Goal: Feedback & Contribution: Contribute content

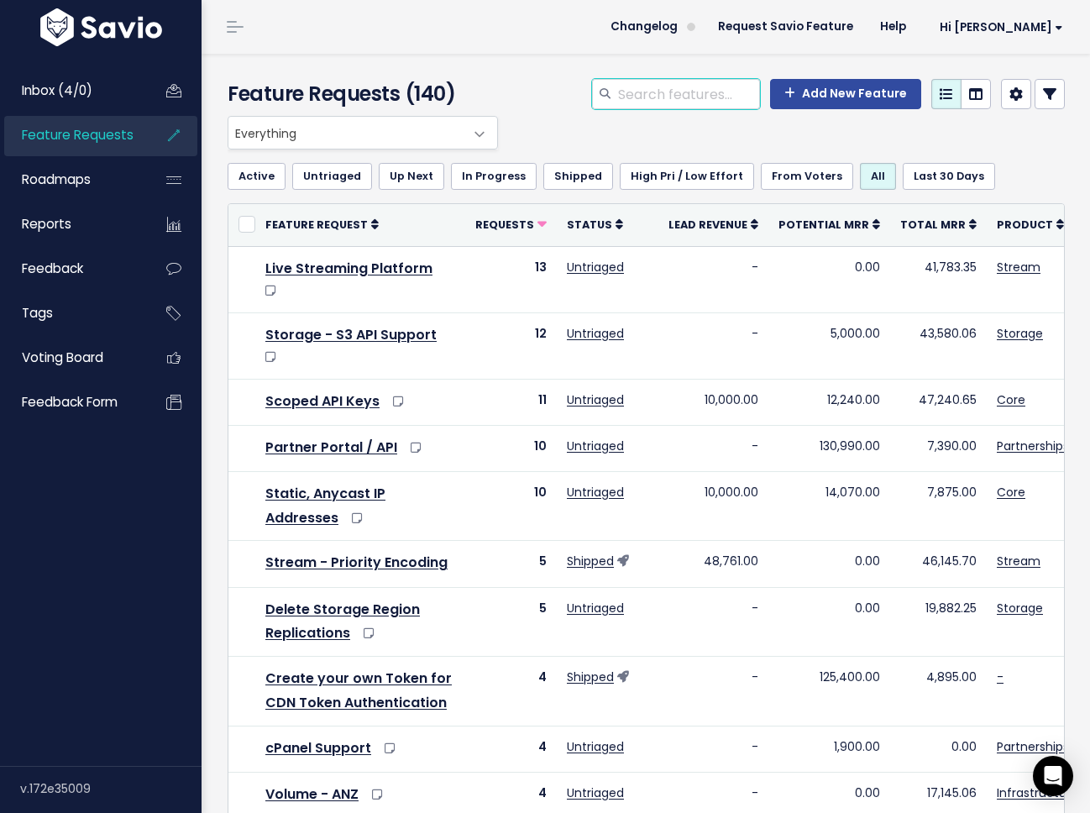
click at [641, 90] on input "search" at bounding box center [689, 94] width 144 height 30
click at [469, 126] on span at bounding box center [480, 135] width 34 height 34
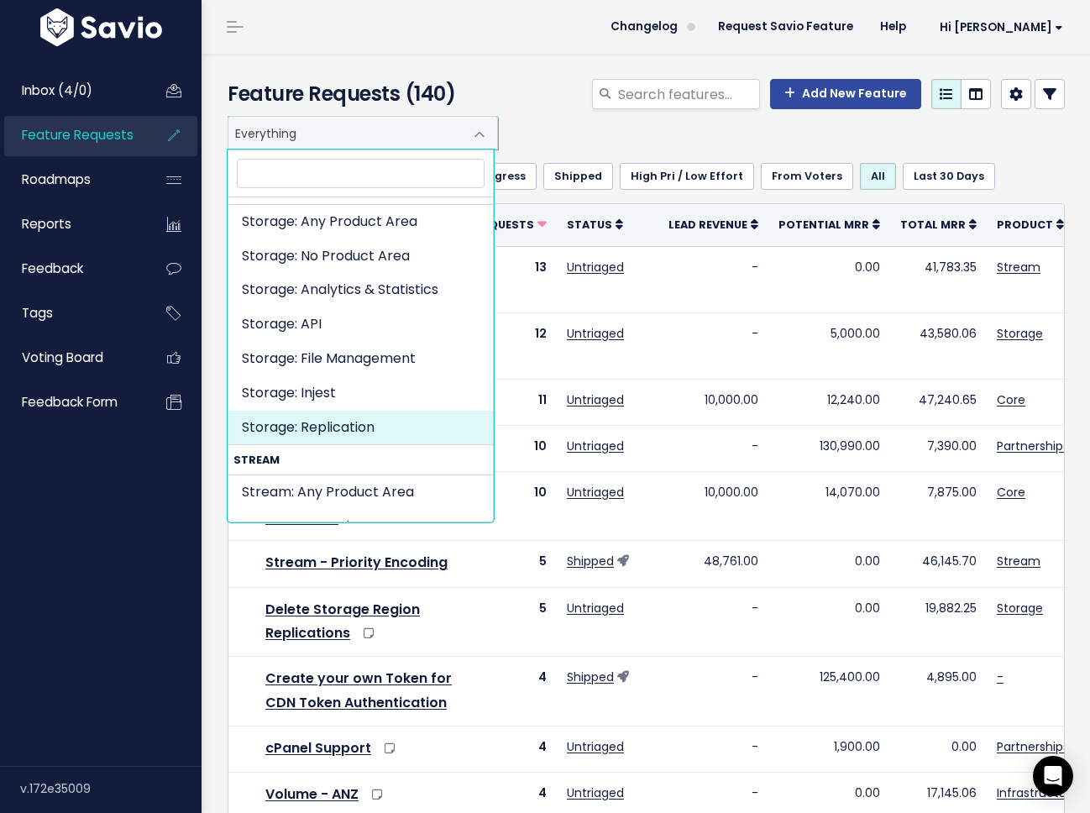
scroll to position [3139, 0]
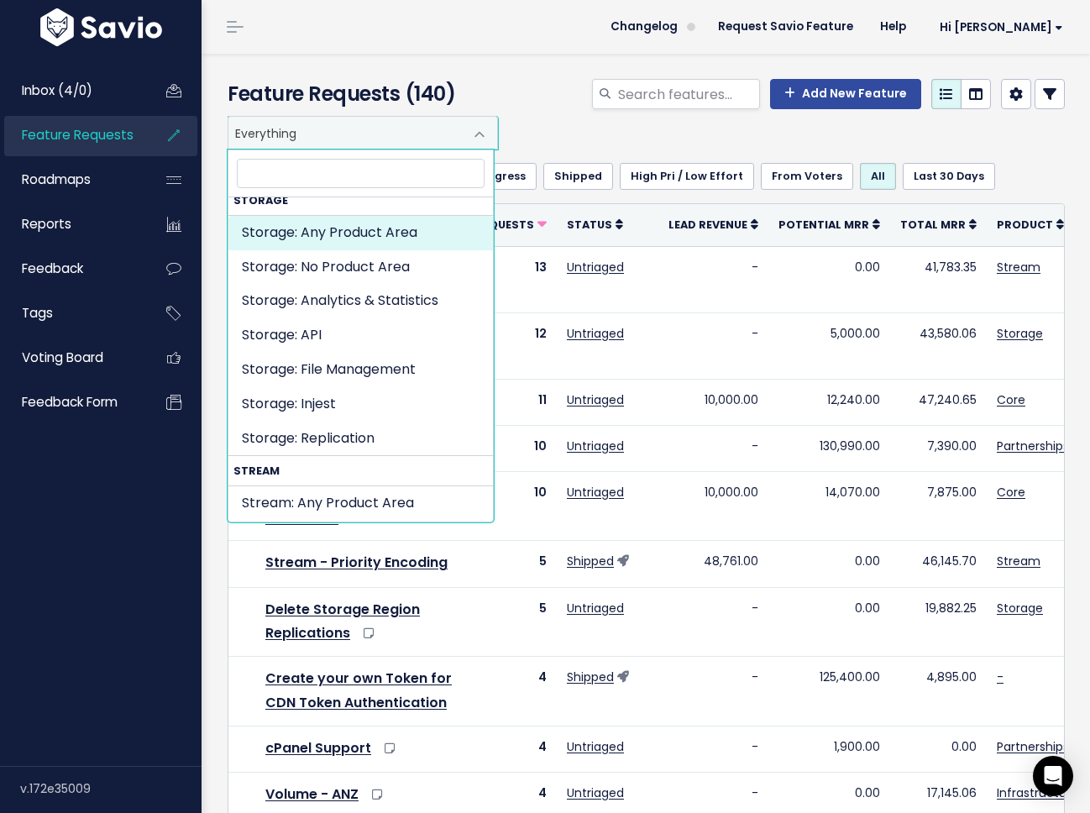
select select "STORAGE:"
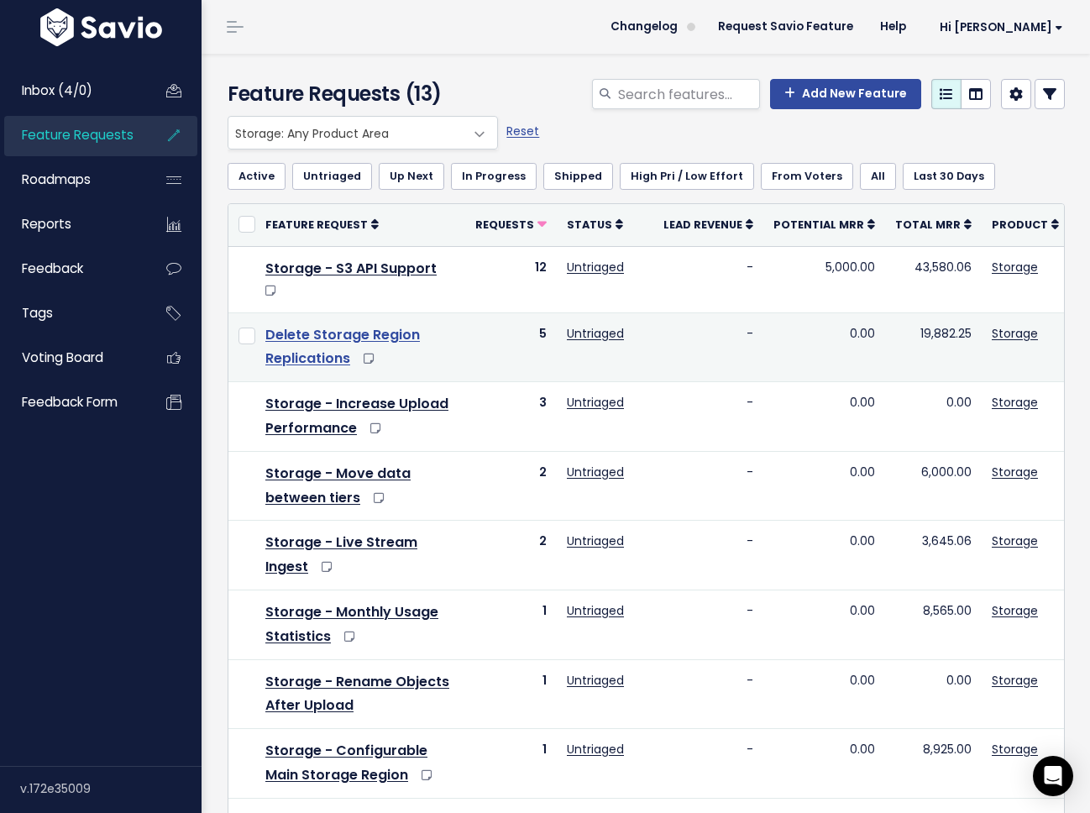
click at [390, 344] on link "Delete Storage Region Replications" at bounding box center [342, 347] width 155 height 44
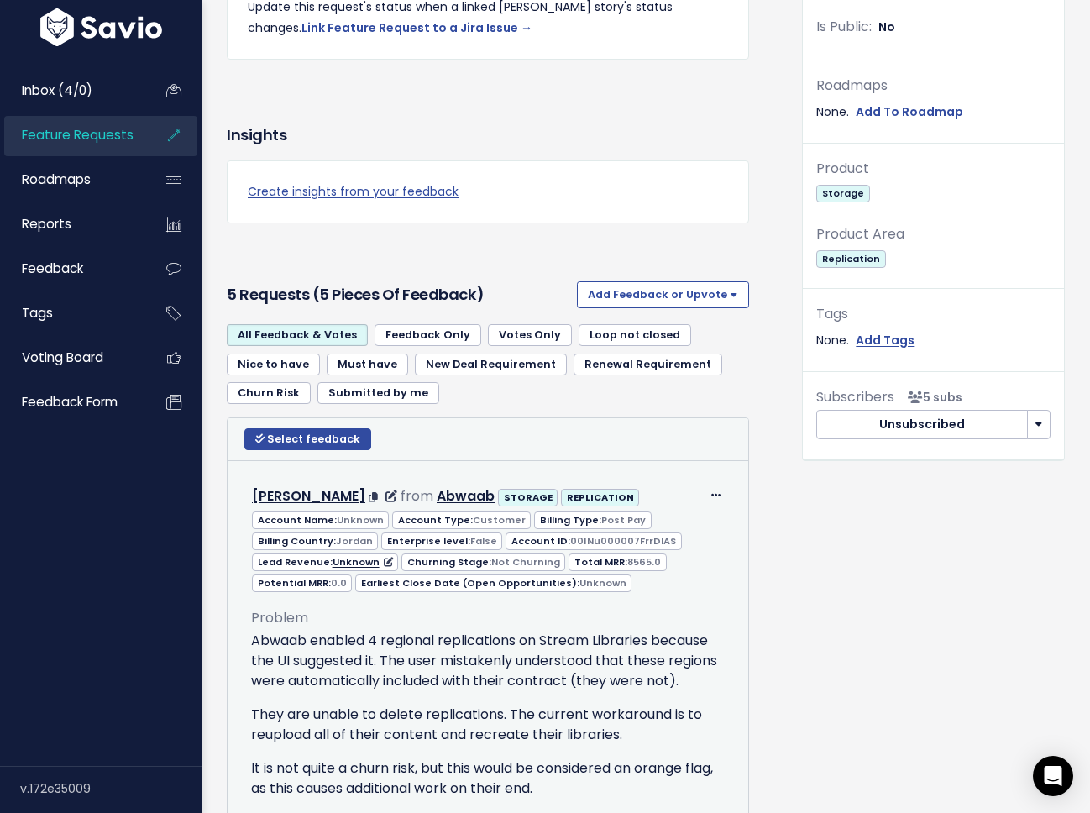
scroll to position [675, 0]
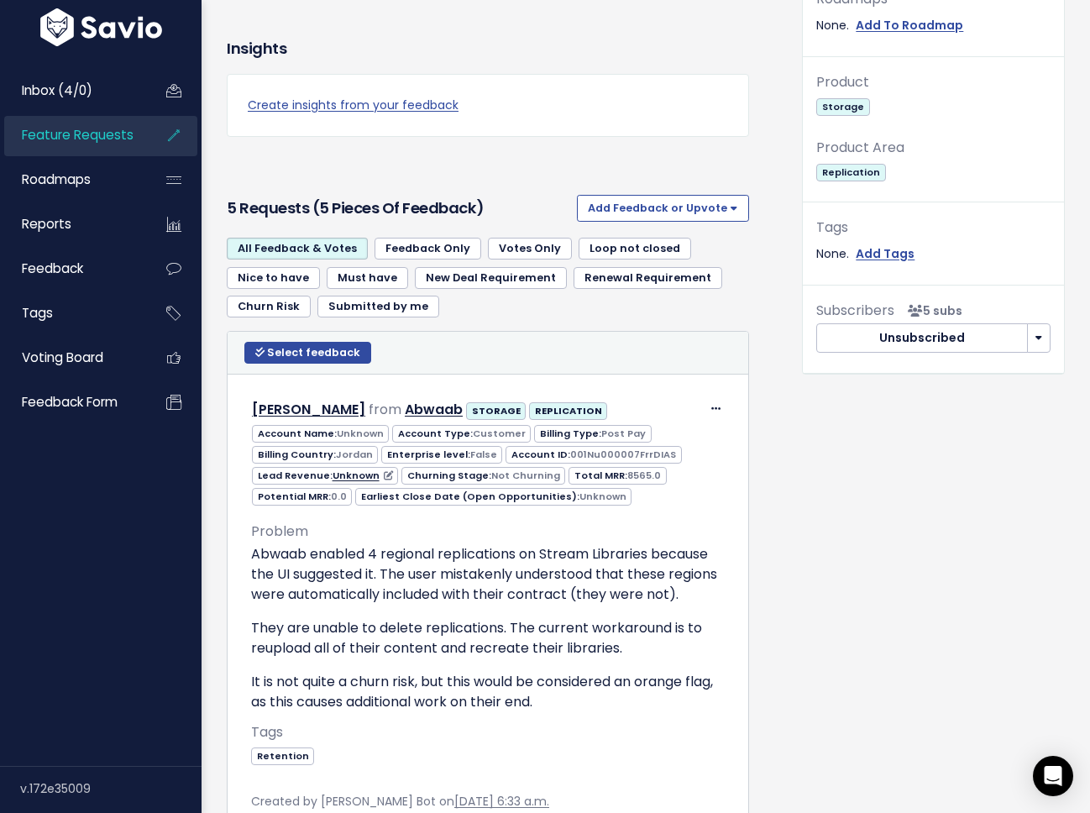
drag, startPoint x: 738, startPoint y: 294, endPoint x: 738, endPoint y: 223, distance: 70.6
click at [739, 294] on ul "All Feedback & Votes Feedback Only Votes Only Loop not closed Nice to have Must…" at bounding box center [488, 277] width 522 height 79
click at [701, 206] on button "Add Feedback or Upvote" at bounding box center [663, 208] width 172 height 27
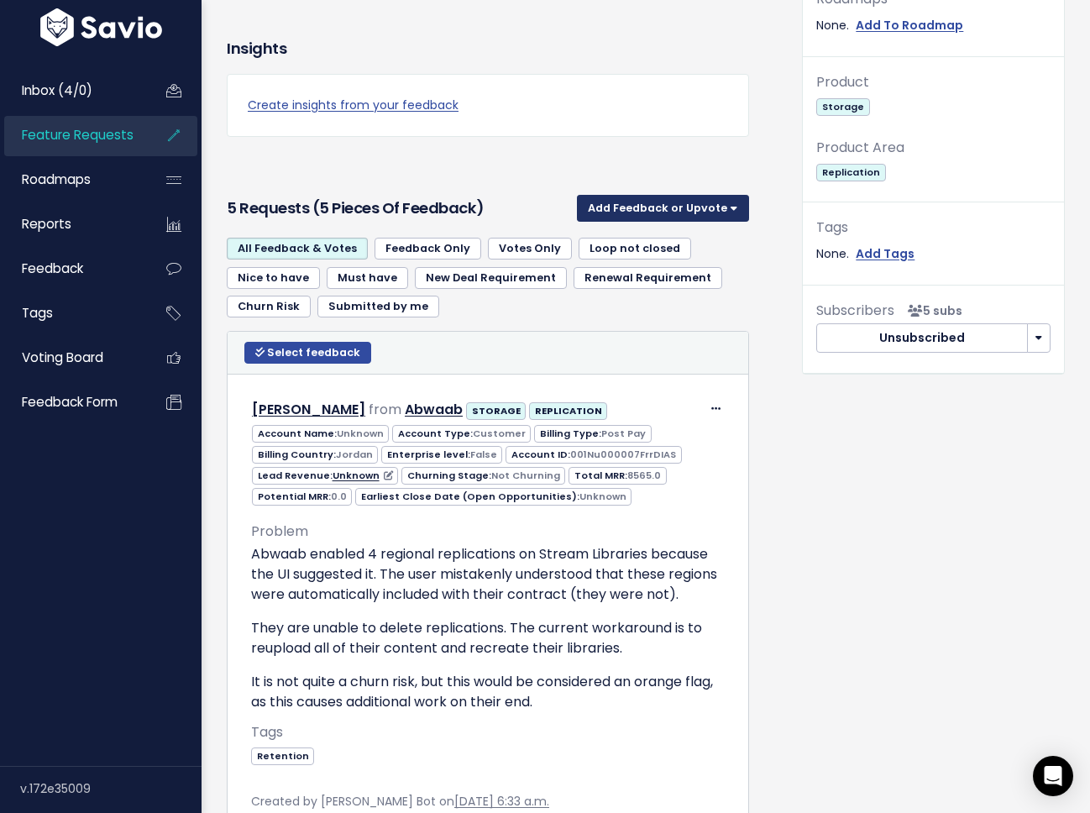
click at [726, 215] on button "Add Feedback or Upvote" at bounding box center [663, 208] width 172 height 27
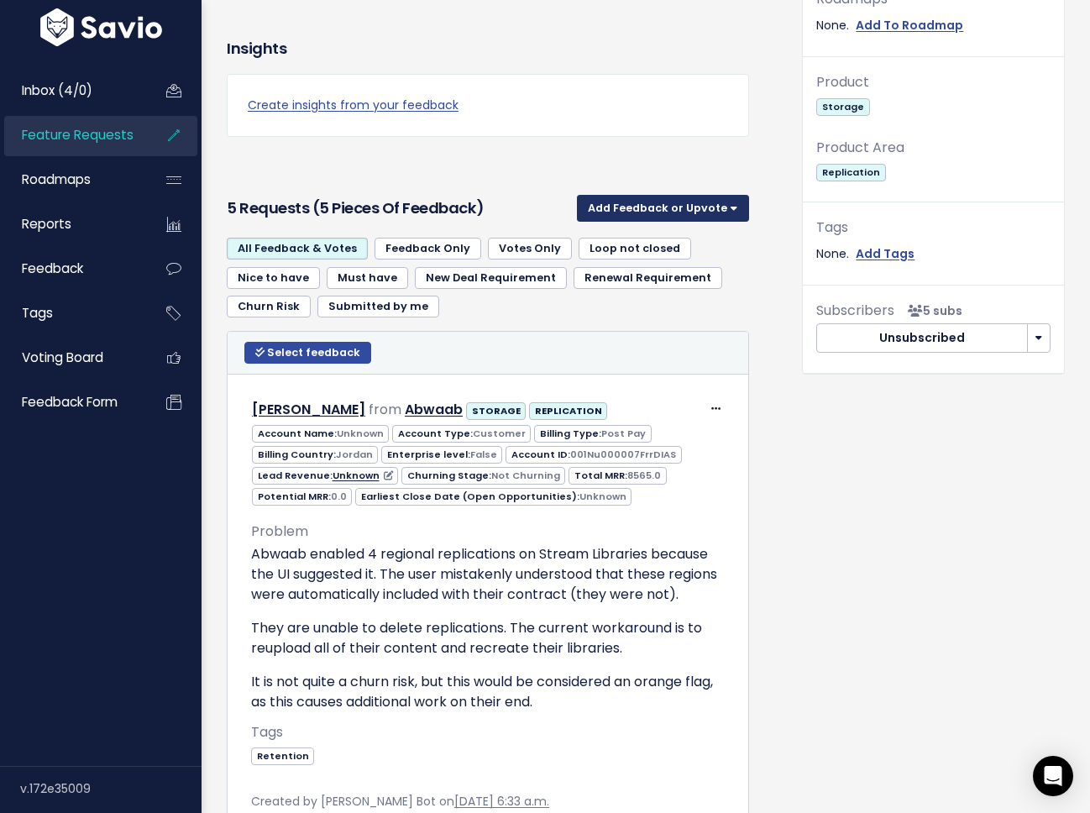
click at [717, 211] on button "Add Feedback or Upvote" at bounding box center [663, 208] width 172 height 27
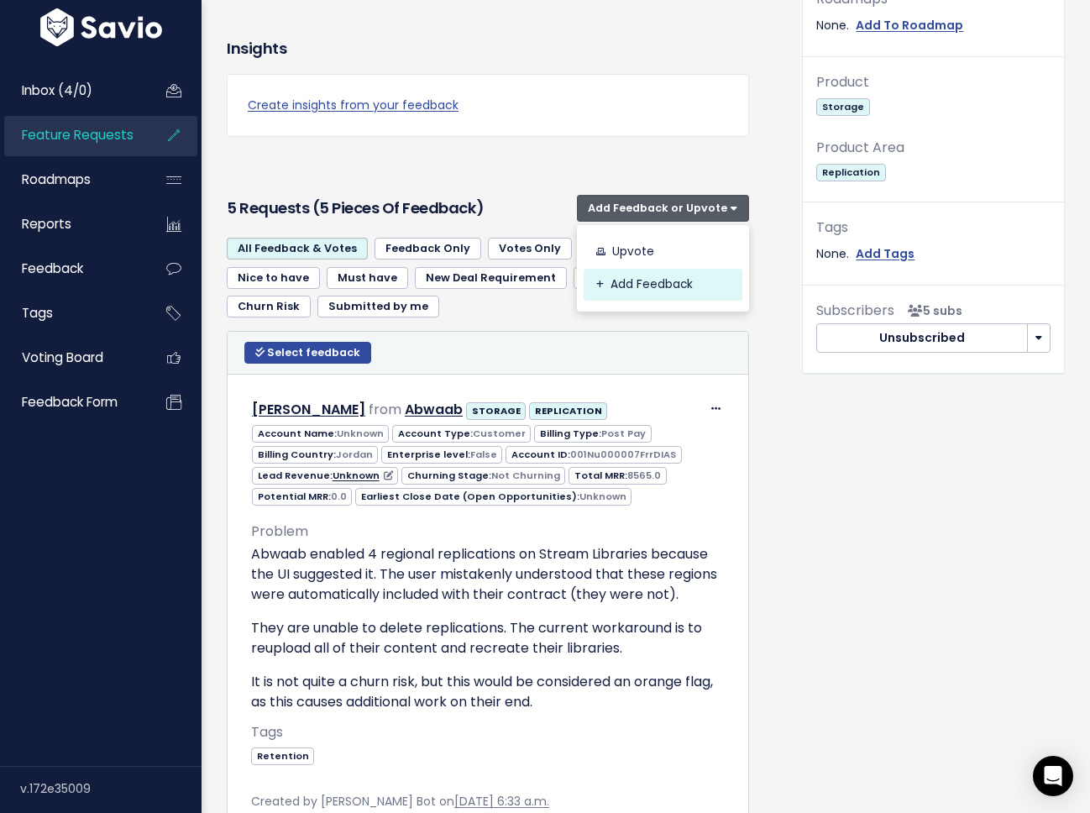
click at [648, 286] on link "Add Feedback" at bounding box center [663, 285] width 159 height 33
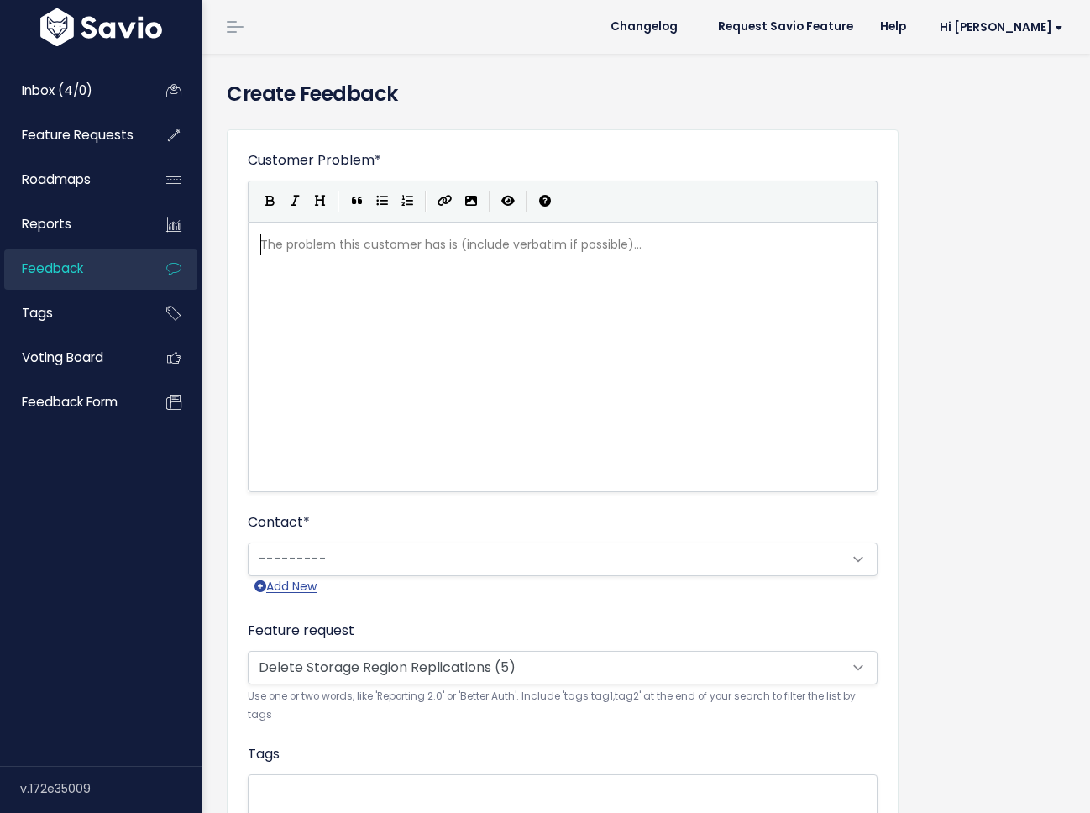
scroll to position [2, 0]
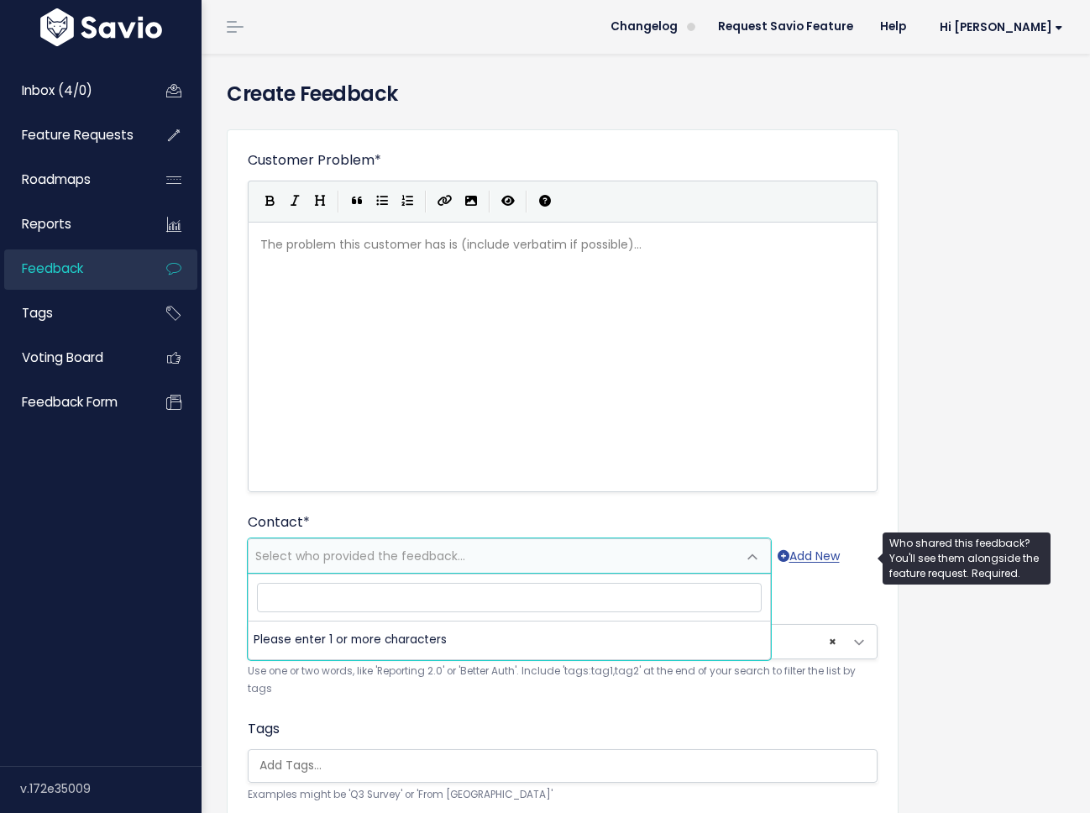
click at [459, 563] on span "Select who provided the feedback..." at bounding box center [360, 556] width 210 height 17
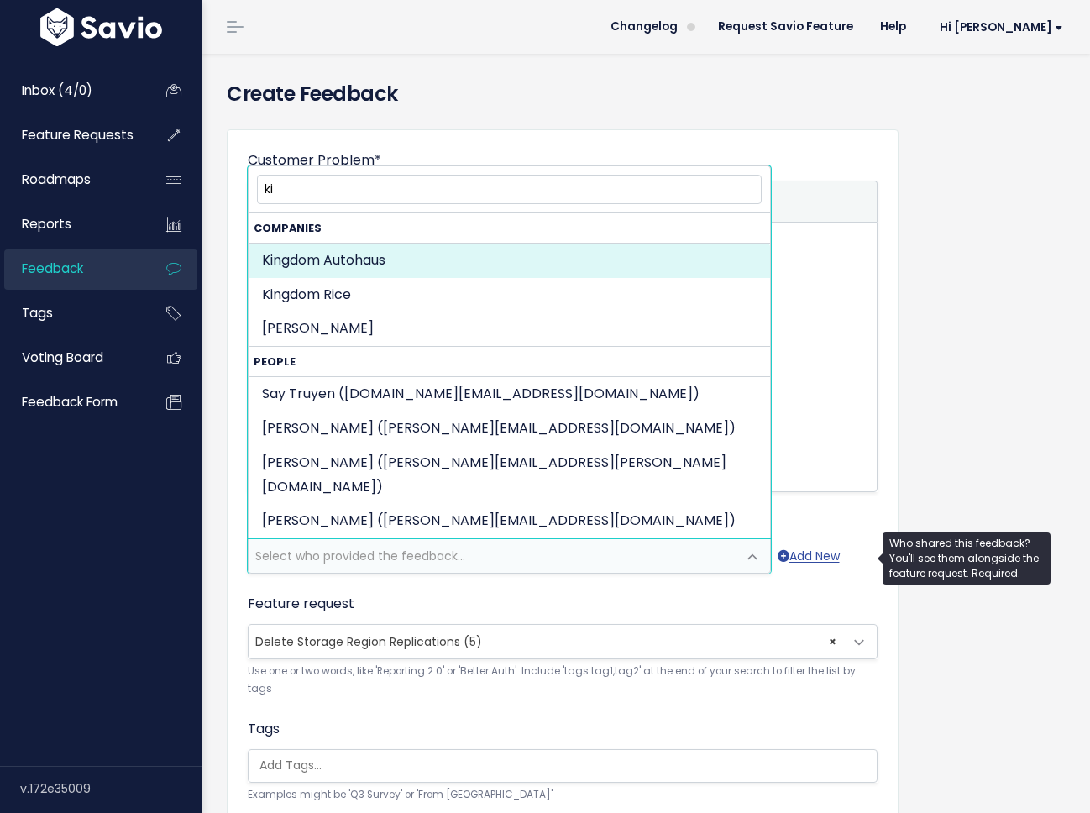
type input "k"
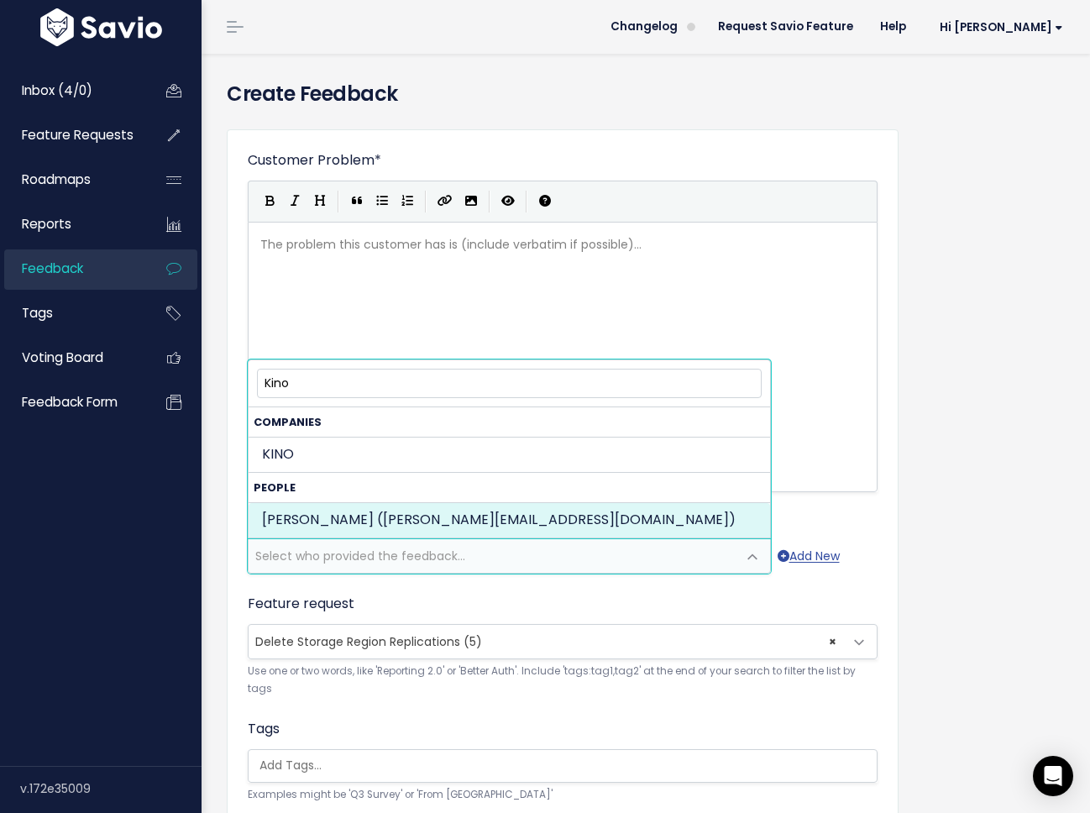
type input "Kino"
select select "74409141"
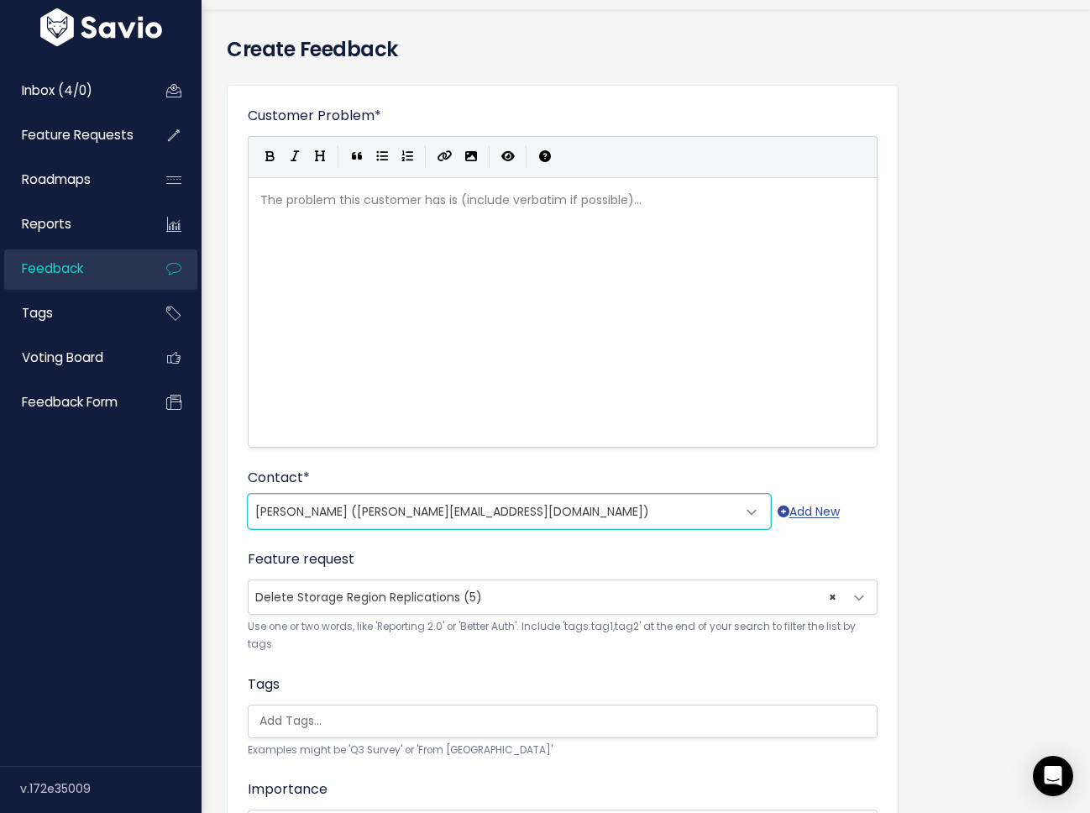
scroll to position [87, 0]
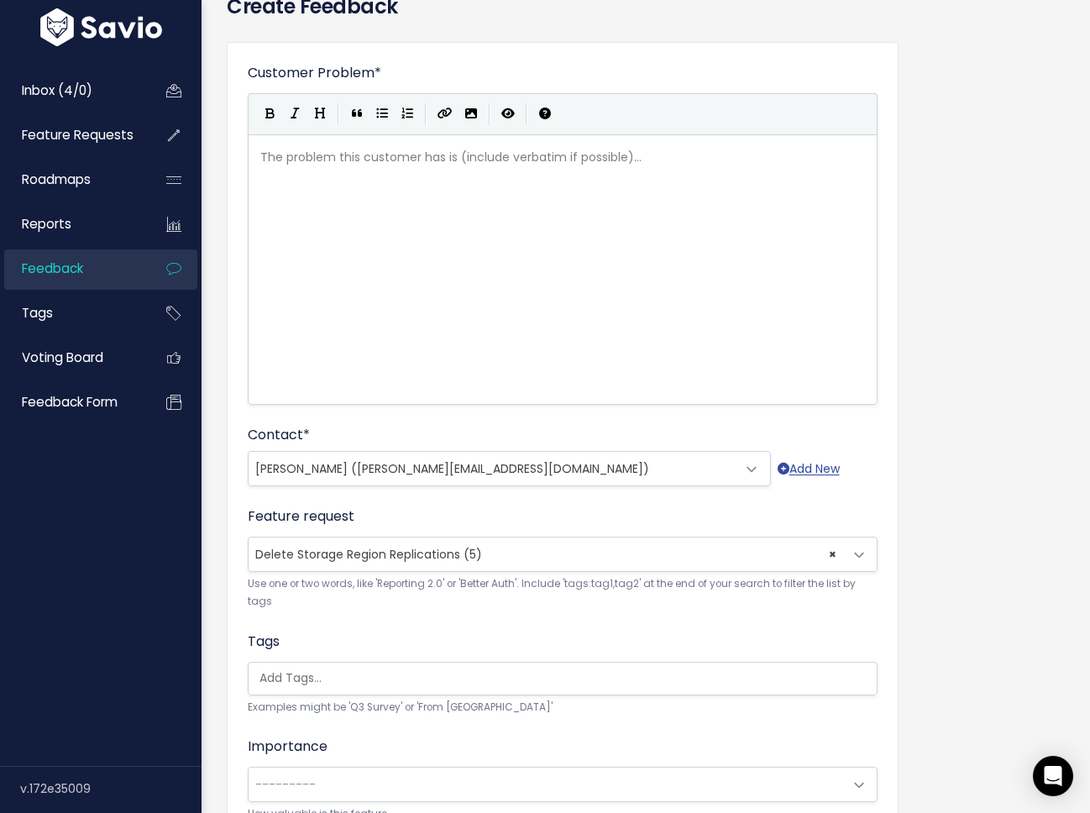
click at [423, 289] on div "The problem this customer has is (include verbatim if possible)... xxxxxxxxxx ​" at bounding box center [584, 291] width 654 height 294
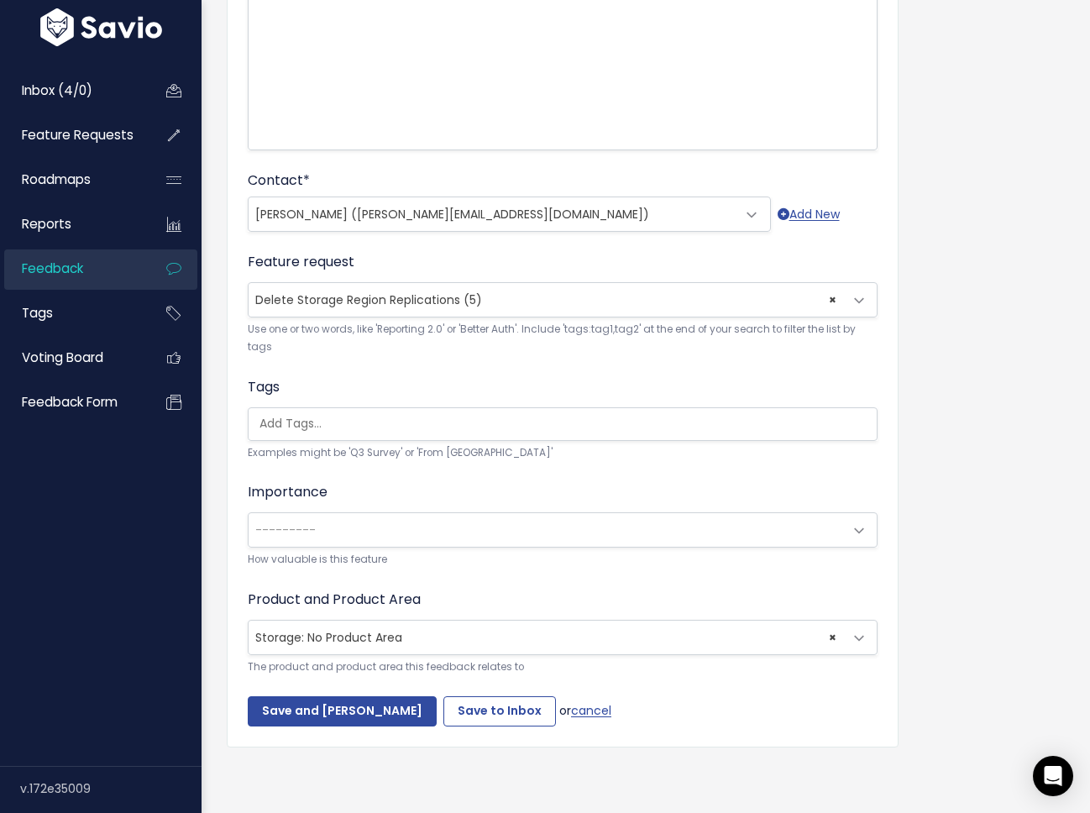
scroll to position [354, 0]
click at [790, 517] on span "---------" at bounding box center [546, 530] width 595 height 34
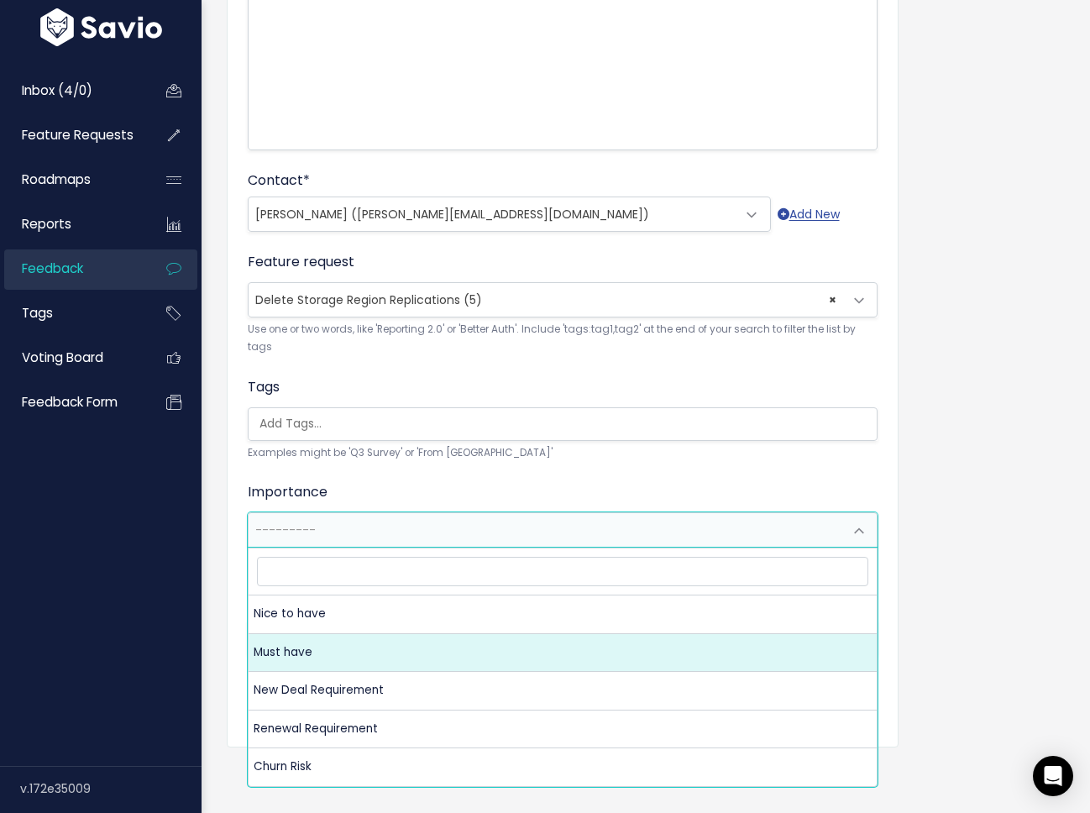
select select "MUST_HAVE"
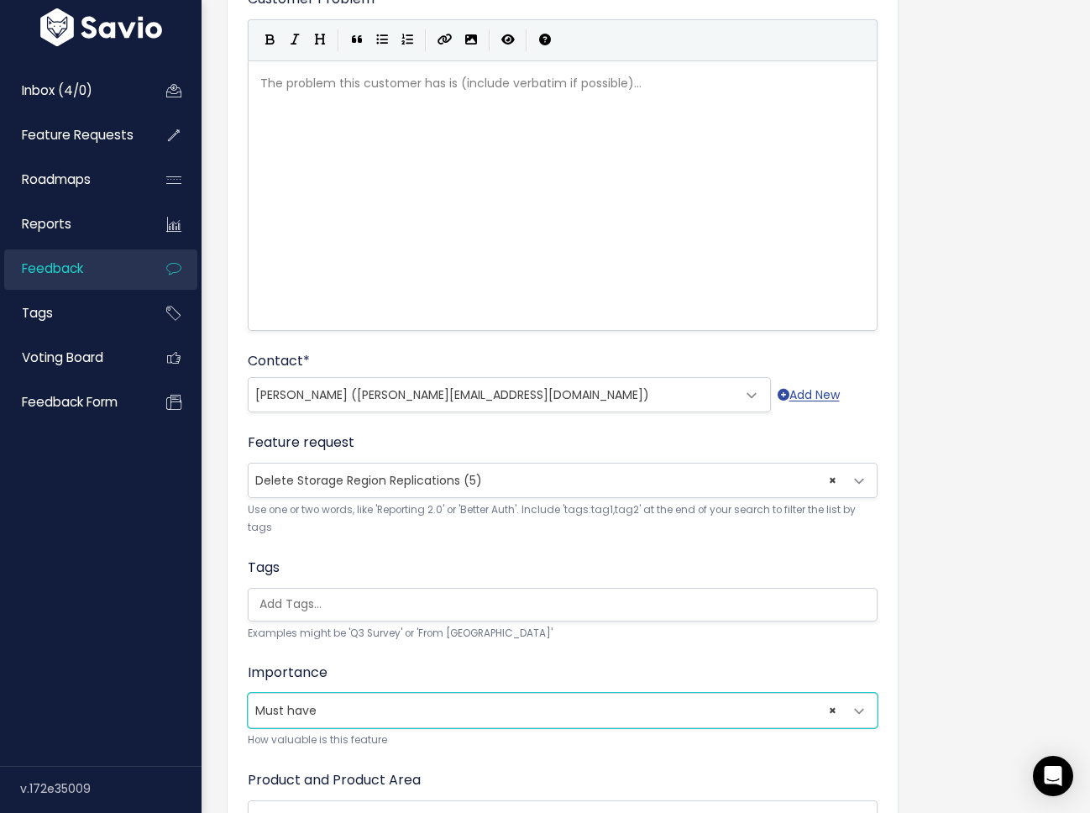
scroll to position [75, 0]
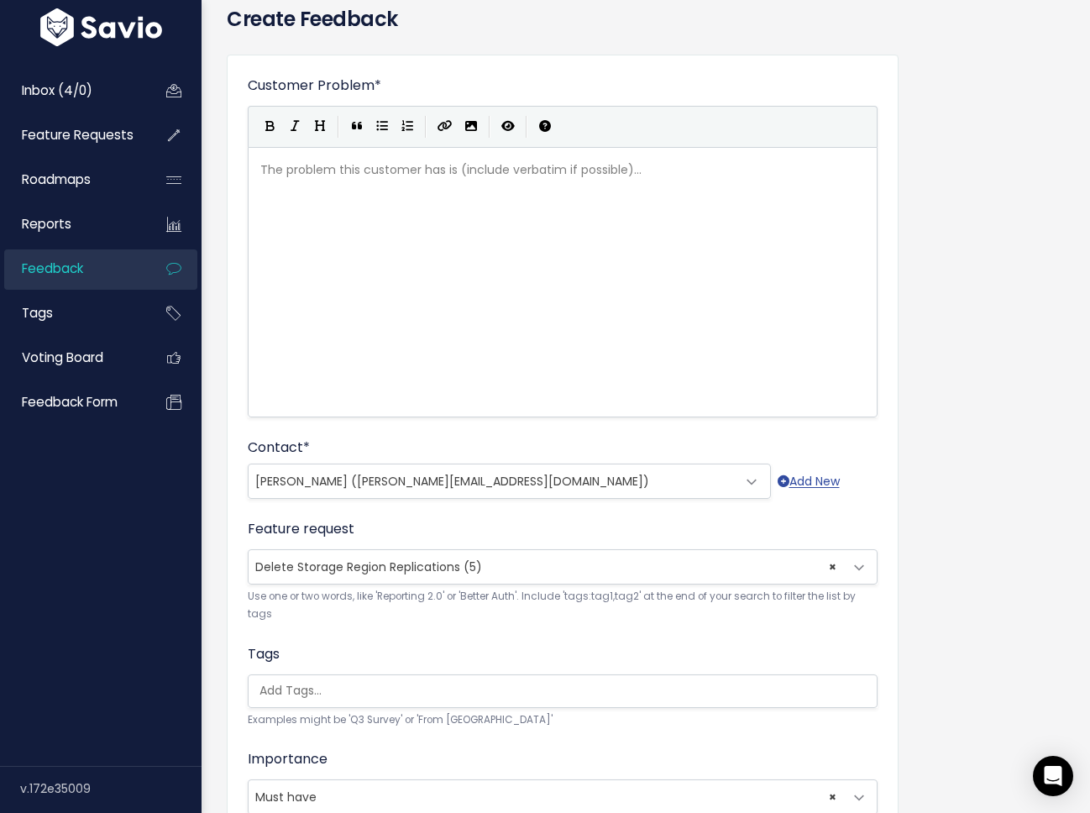
click at [447, 260] on div "The problem this customer has is (include verbatim if possible)... xxxxxxxxxx ​" at bounding box center [584, 303] width 654 height 294
type textarea "Loking"
type textarea "oking o"
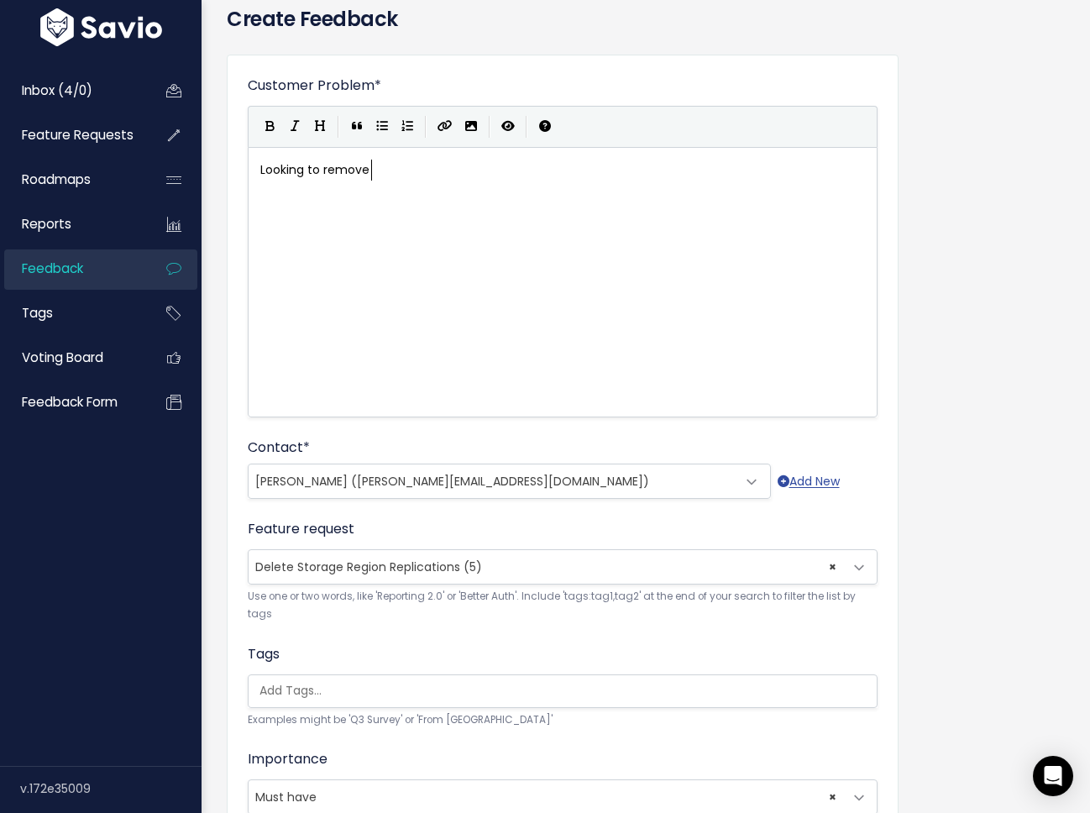
click at [428, 192] on div "xxxxxxxxxx Looking to remove" at bounding box center [584, 303] width 654 height 294
type textarea "to remove"
click at [477, 223] on div "xxxxxxxxxx Looking to remove" at bounding box center [584, 303] width 654 height 294
type textarea "Un"
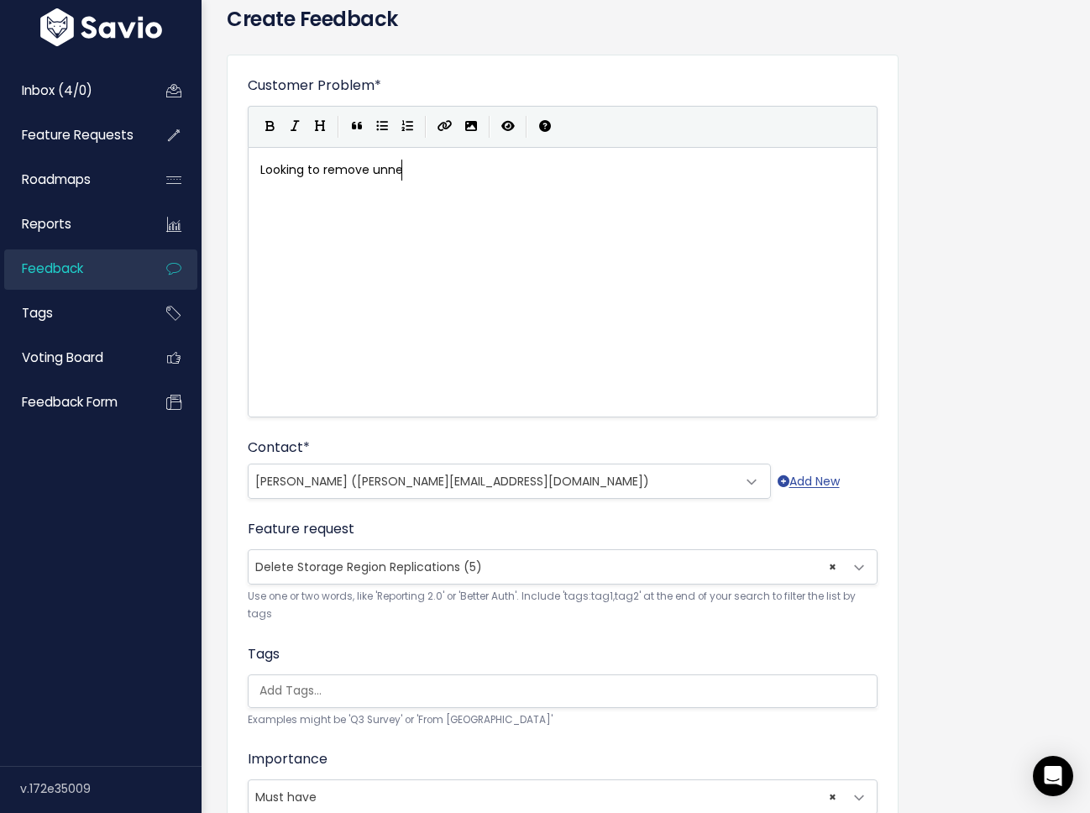
type textarea "unned"
type textarea "nneesacary Zone"
type textarea "REpli"
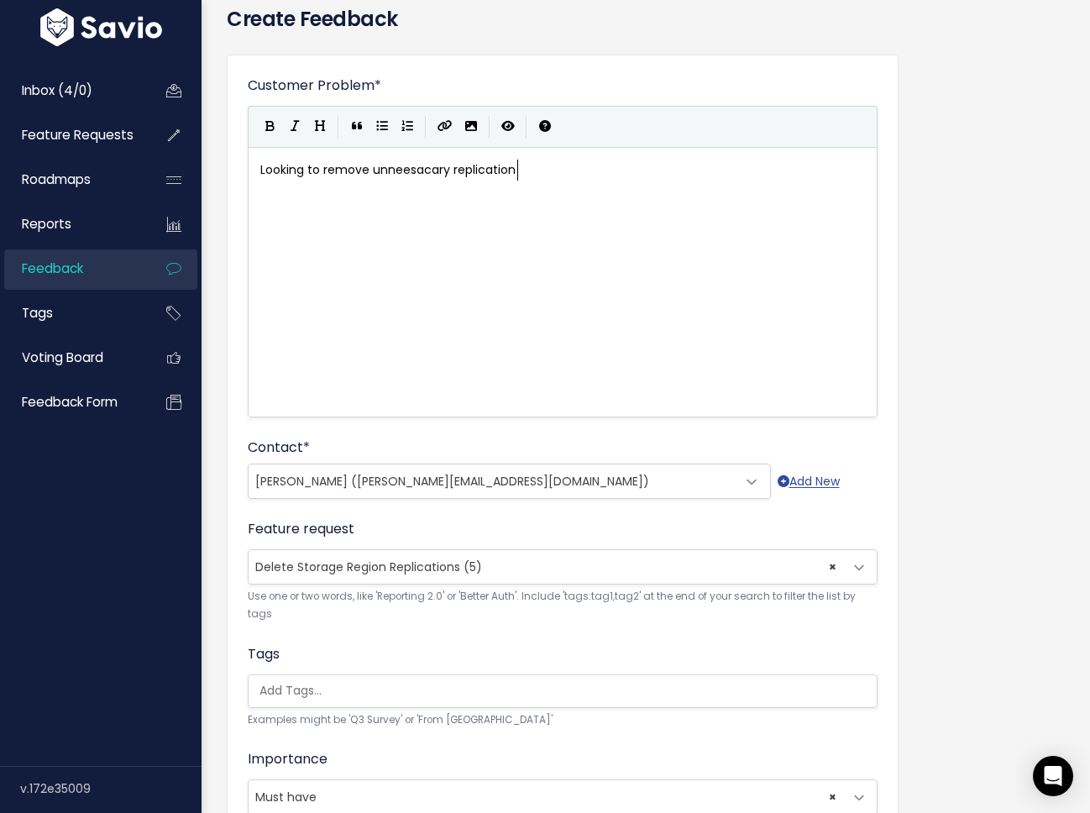
type textarea "replication s"
type textarea "zone"
type textarea "s, without ho"
type textarea "aving to cr"
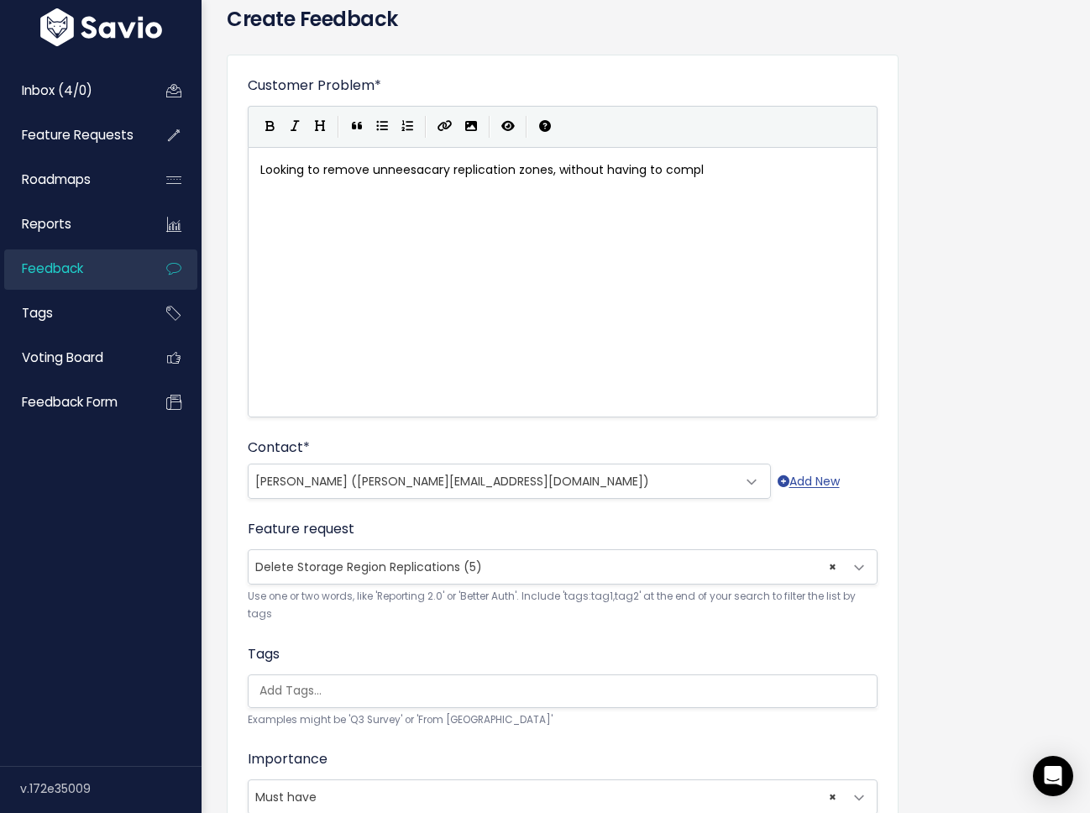
type textarea "ompl"
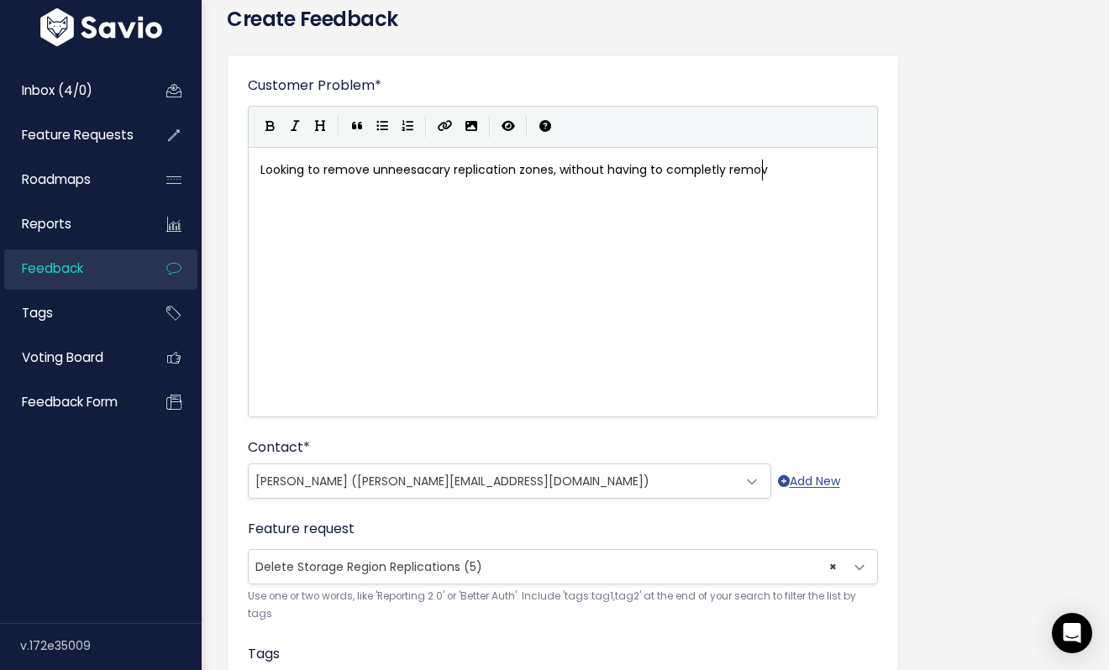
scroll to position [6, 71]
type textarea "etly remove the storage s"
type textarea "zone. They have 3 main SZ that have 3-5 replications out os"
type textarea "side of the main US pre"
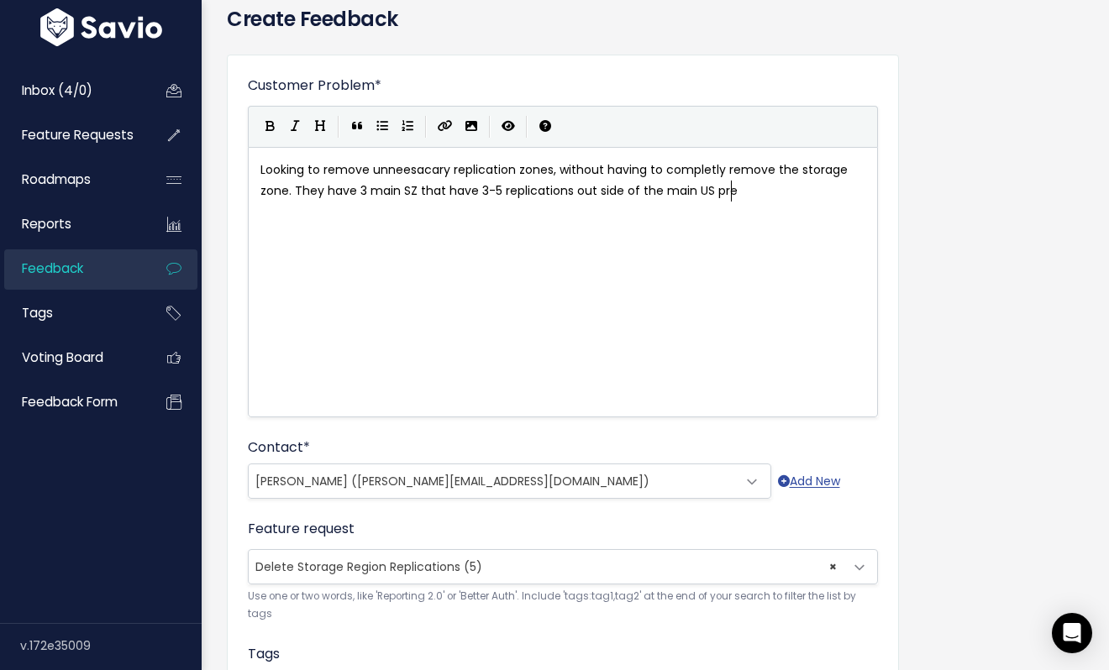
scroll to position [6, 134]
type textarea "zones and want t"
type textarea "a method ot remove"
type textarea "to m"
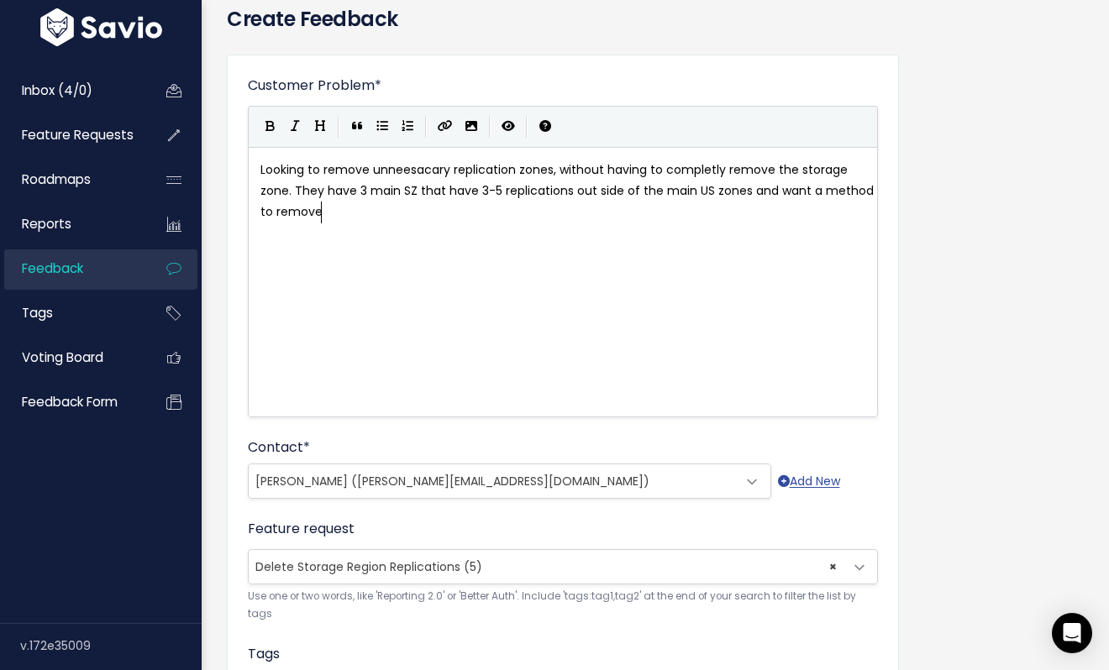
scroll to position [6, 45]
type textarea "remove"
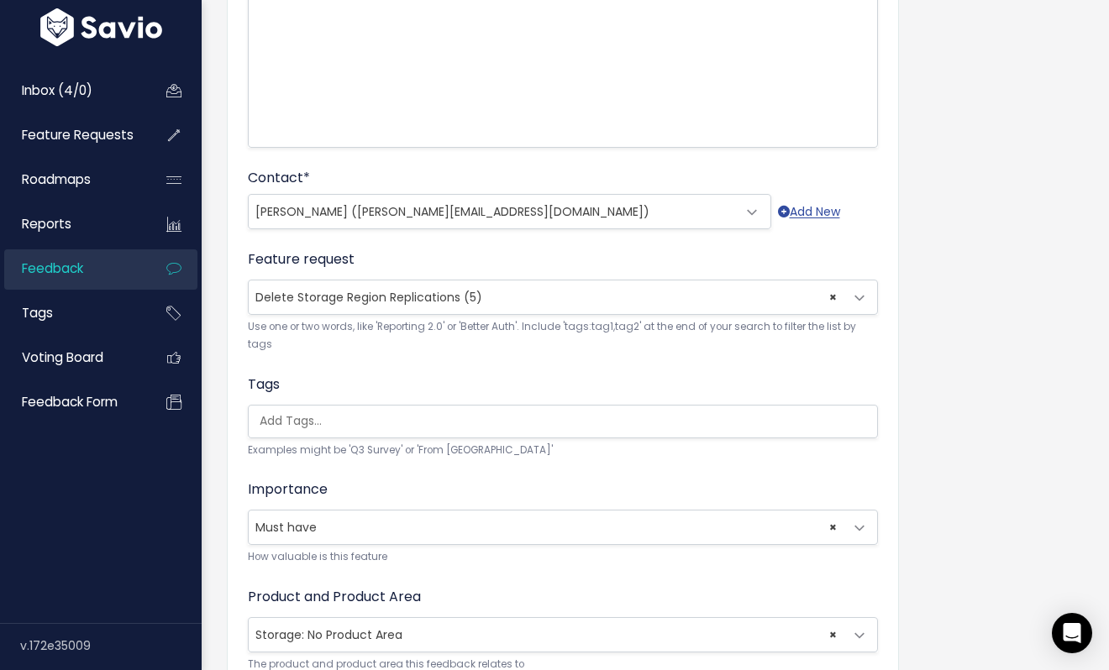
scroll to position [496, 0]
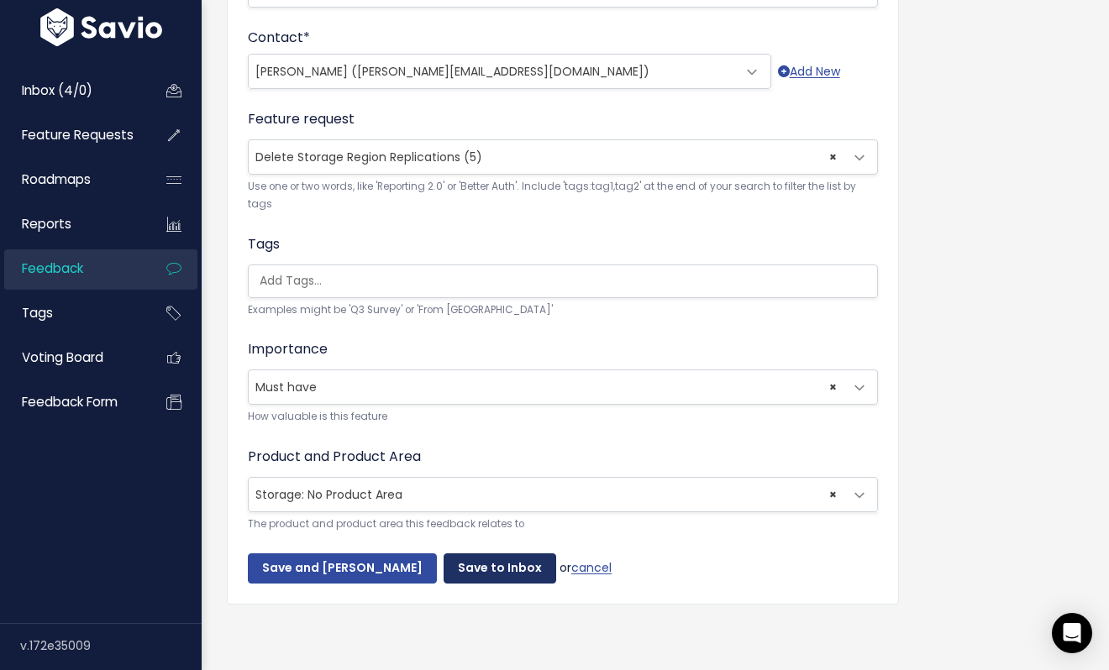
type textarea "easily."
click at [468, 563] on input "Save to Inbox" at bounding box center [500, 569] width 113 height 30
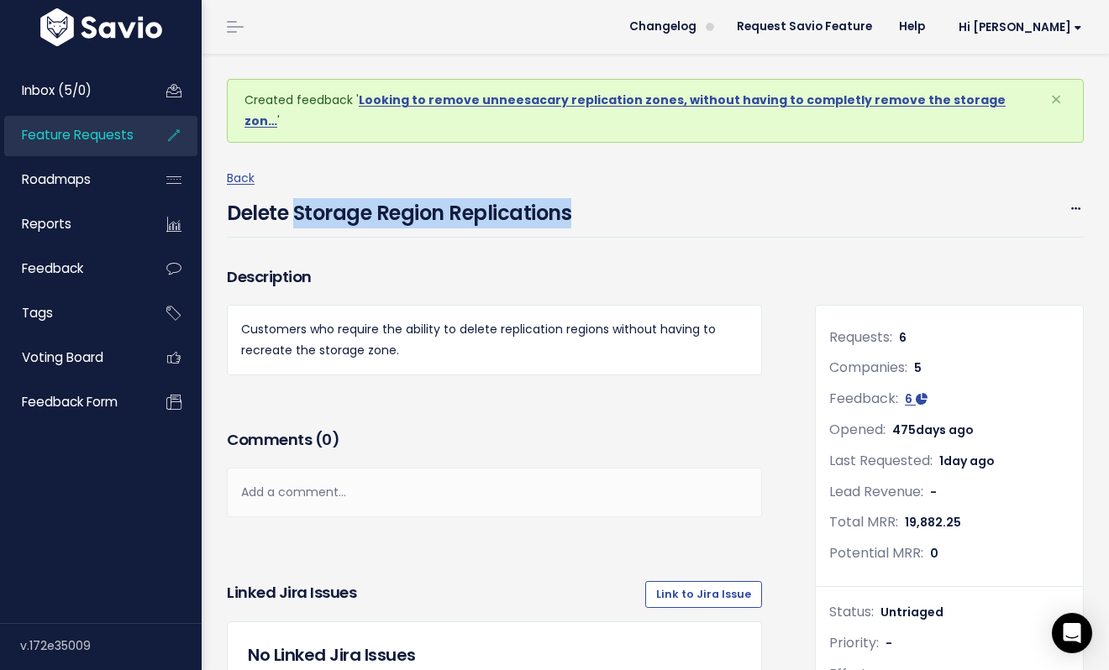
drag, startPoint x: 297, startPoint y: 193, endPoint x: 570, endPoint y: 192, distance: 273.0
click at [570, 192] on div "Delete Storage Region Replications Edit Merge Add to Roadmap Delete" at bounding box center [655, 214] width 857 height 48
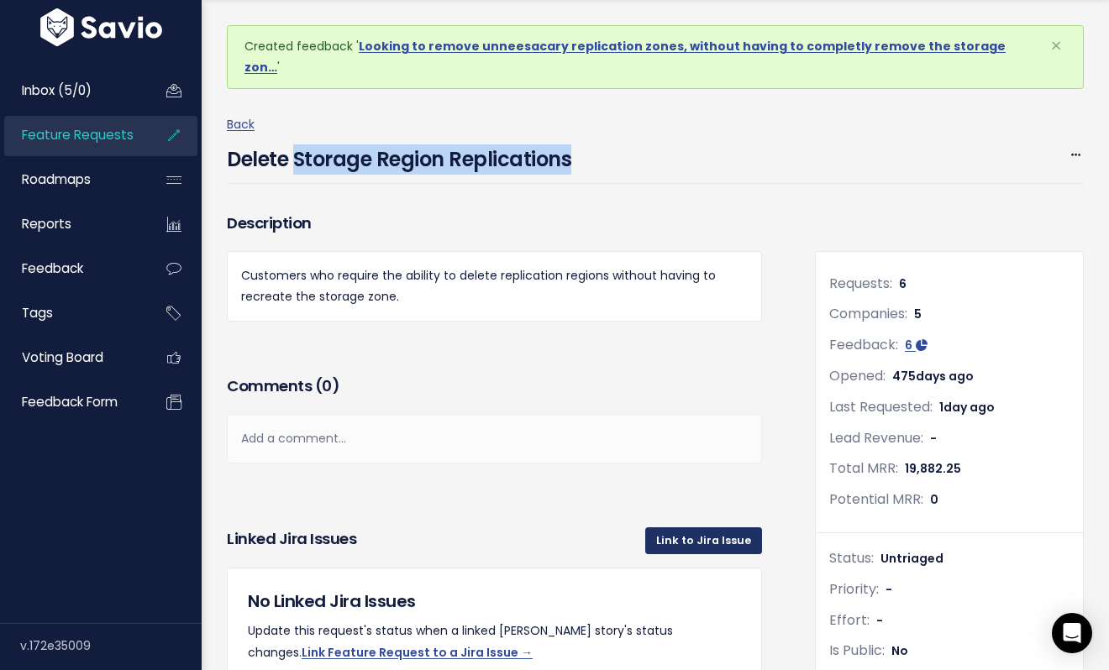
click at [703, 528] on link "Link to Jira Issue" at bounding box center [703, 541] width 117 height 27
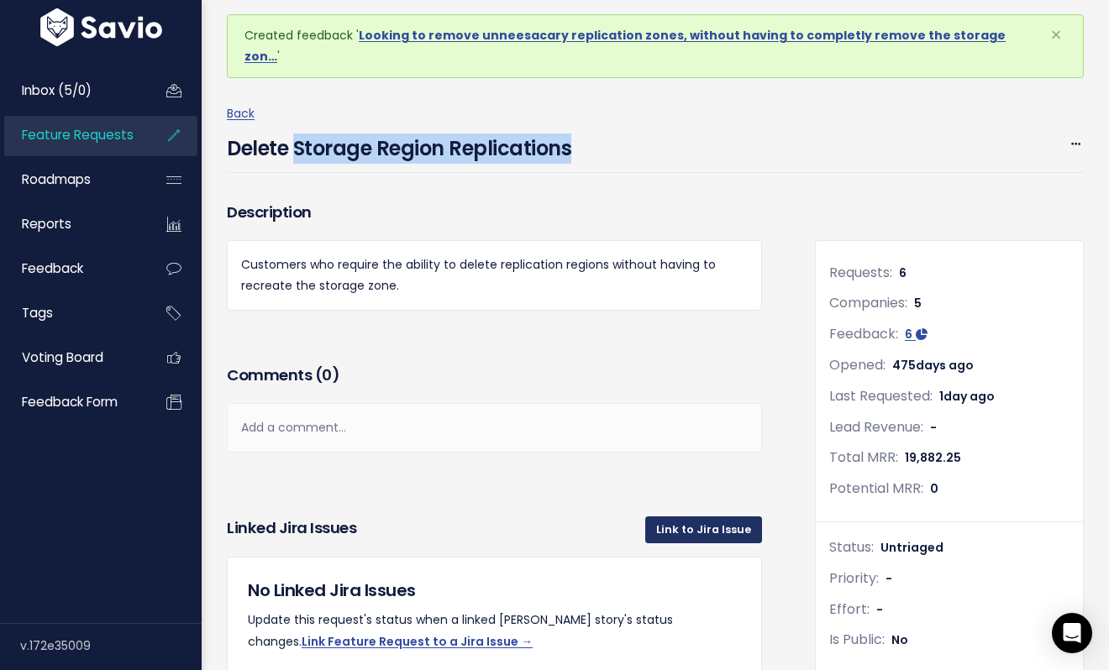
click at [706, 517] on link "Link to Jira Issue" at bounding box center [703, 530] width 117 height 27
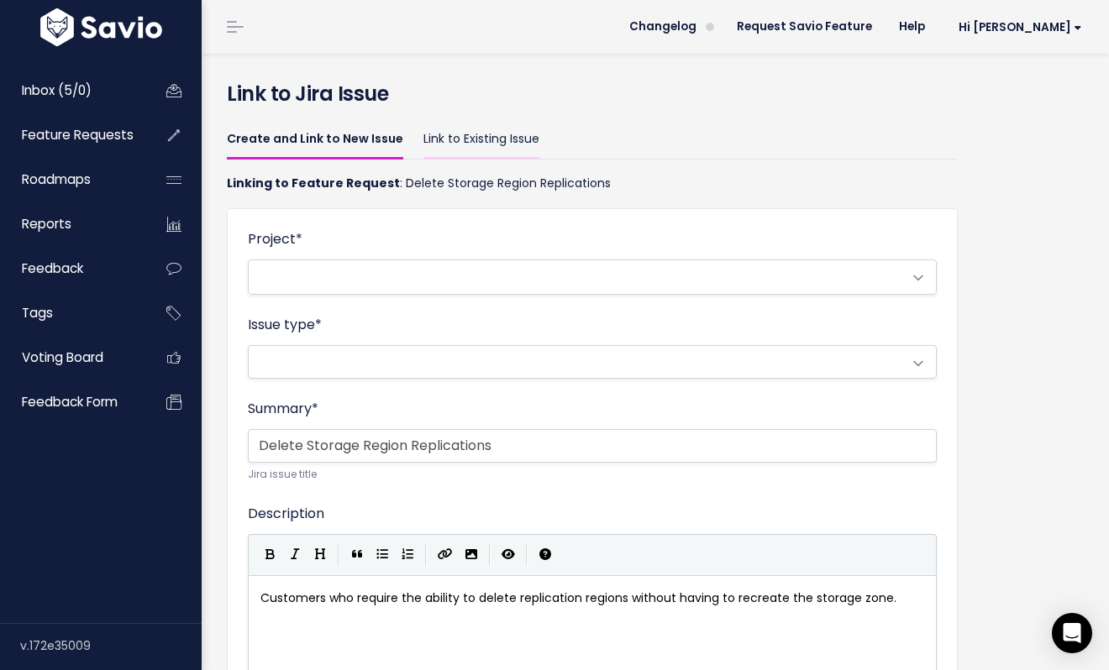
click at [484, 139] on link "Link to Existing Issue" at bounding box center [481, 139] width 116 height 39
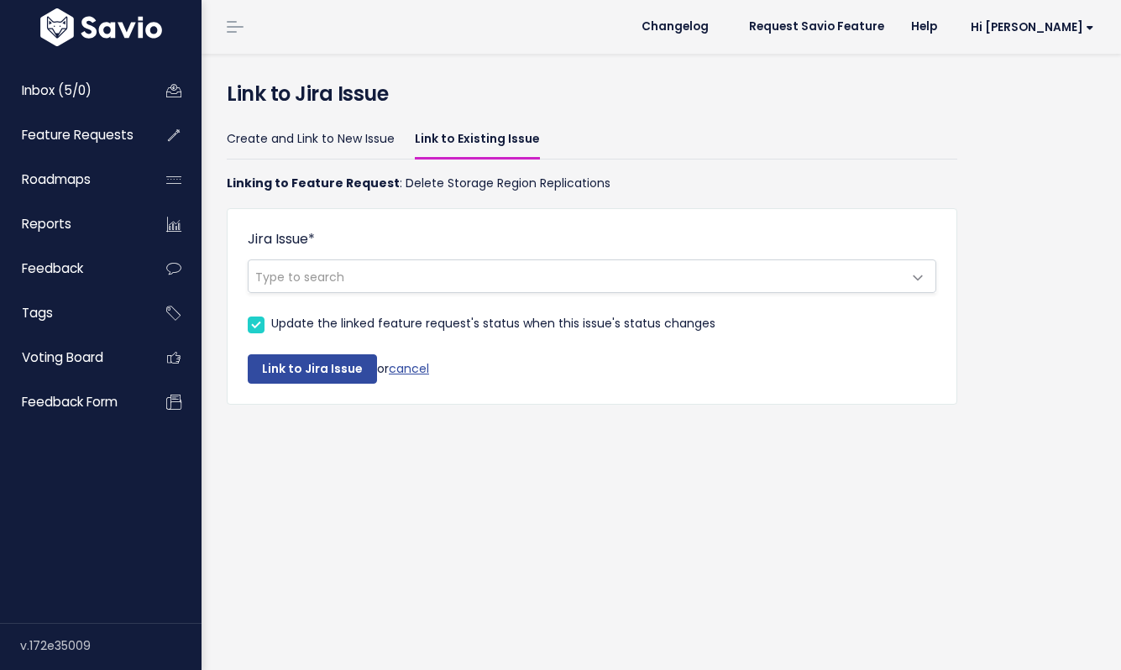
click at [405, 282] on span "Type to search" at bounding box center [576, 276] width 654 height 32
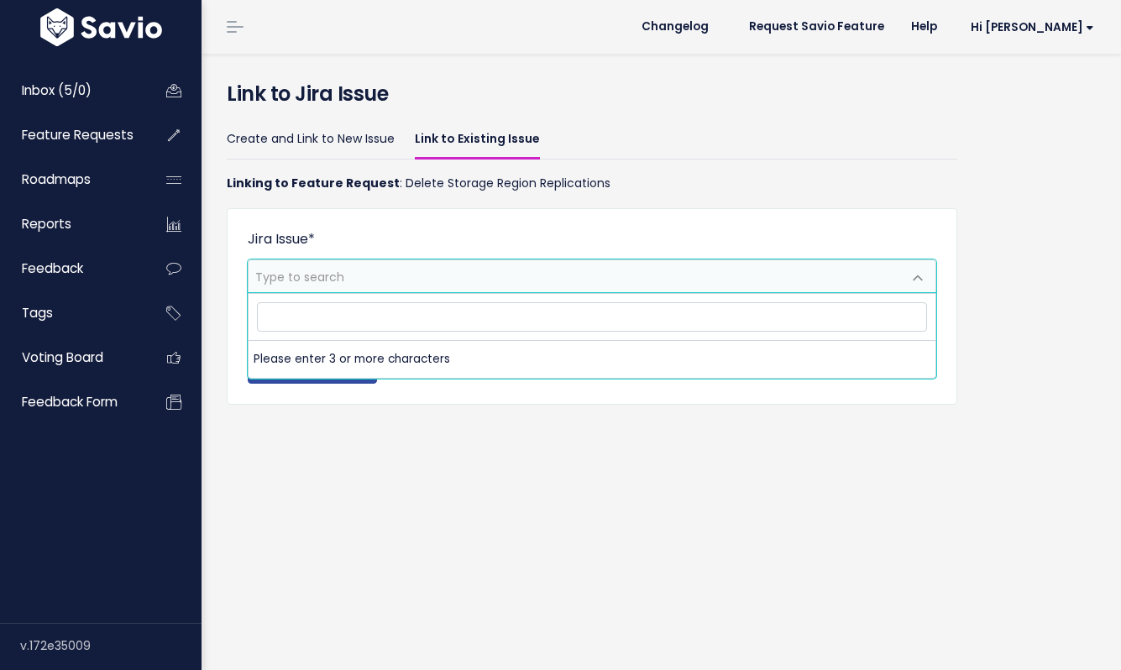
type input "[URL][DOMAIN_NAME]"
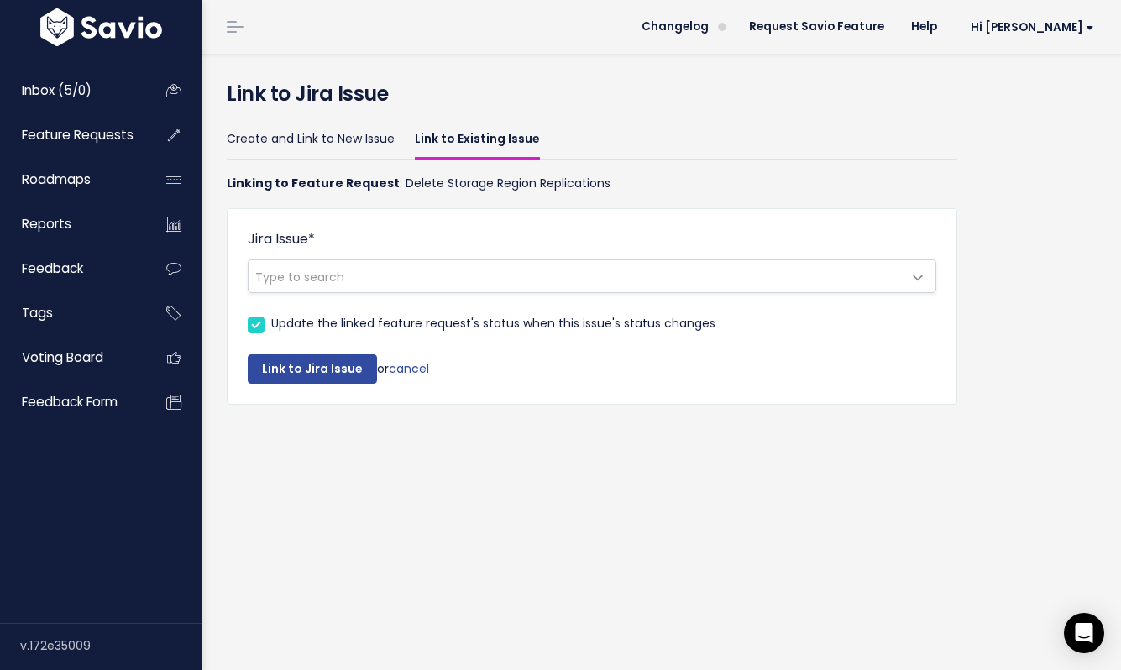
click at [543, 529] on div "Link to Jira Issue Create and Link to New Issue Link to Existing Issue Linking …" at bounding box center [662, 362] width 920 height 617
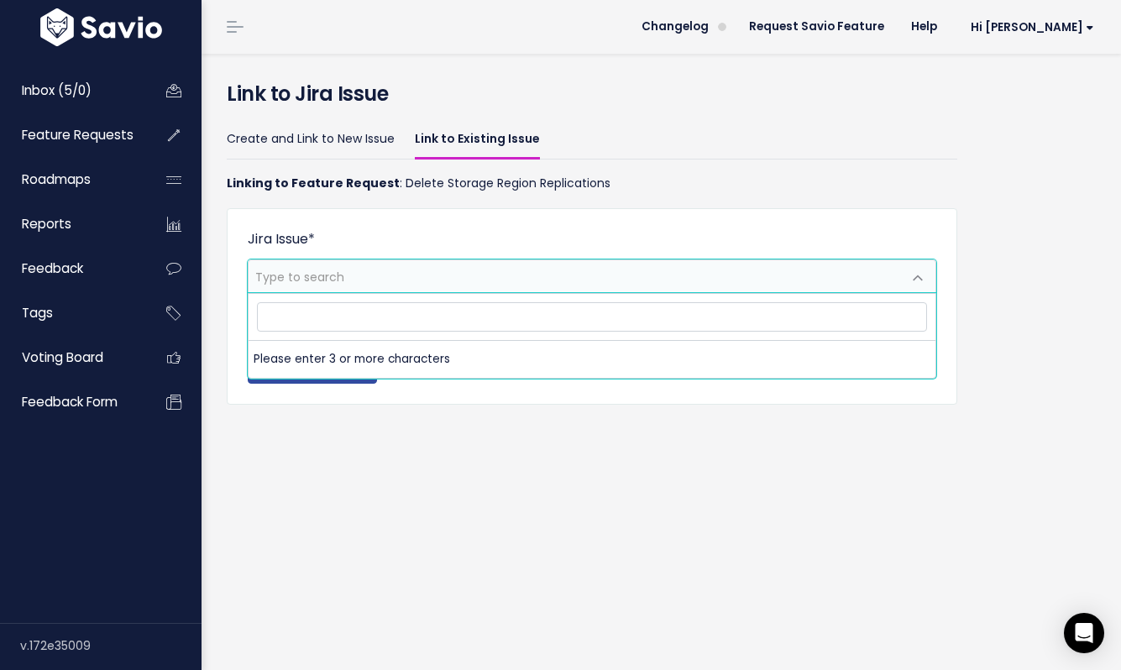
click at [454, 281] on span "Type to search" at bounding box center [576, 276] width 654 height 32
drag, startPoint x: 504, startPoint y: 313, endPoint x: 239, endPoint y: 312, distance: 264.6
click at [239, 312] on body "Inbox (5/0) Feature Requests Roadmaps" at bounding box center [560, 335] width 1121 height 670
type input "FR-218"
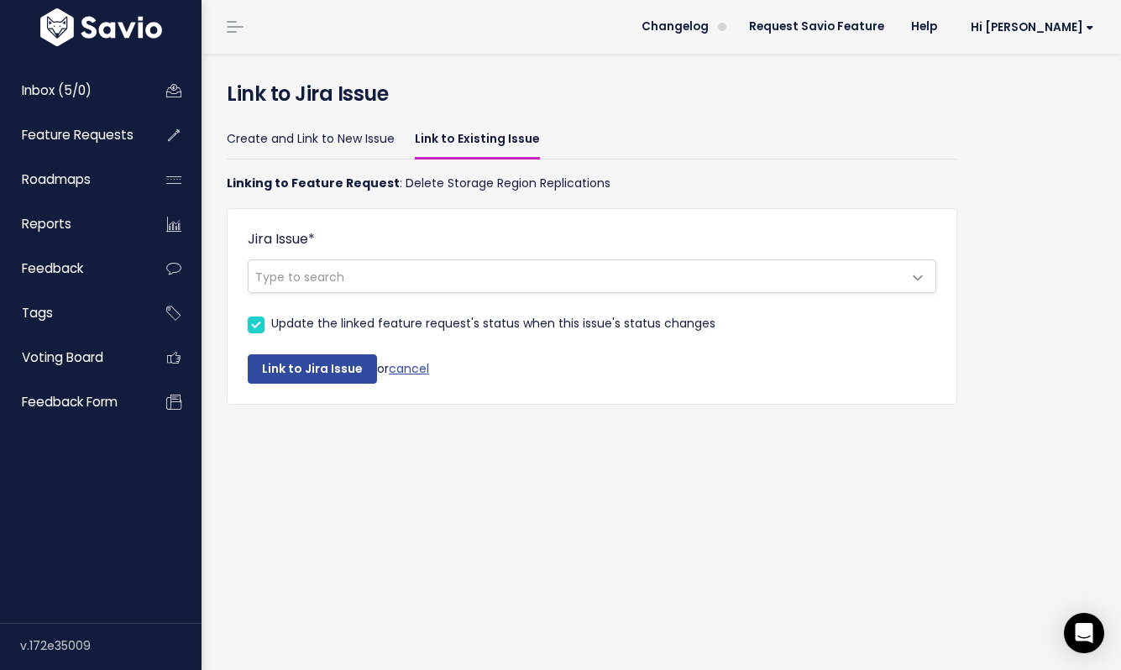
click at [475, 453] on div "Link to Jira Issue Create and Link to New Issue Link to Existing Issue Linking …" at bounding box center [662, 362] width 920 height 617
click at [361, 280] on span "Type to search" at bounding box center [576, 276] width 654 height 32
click at [361, 281] on span "Type to search" at bounding box center [576, 276] width 654 height 32
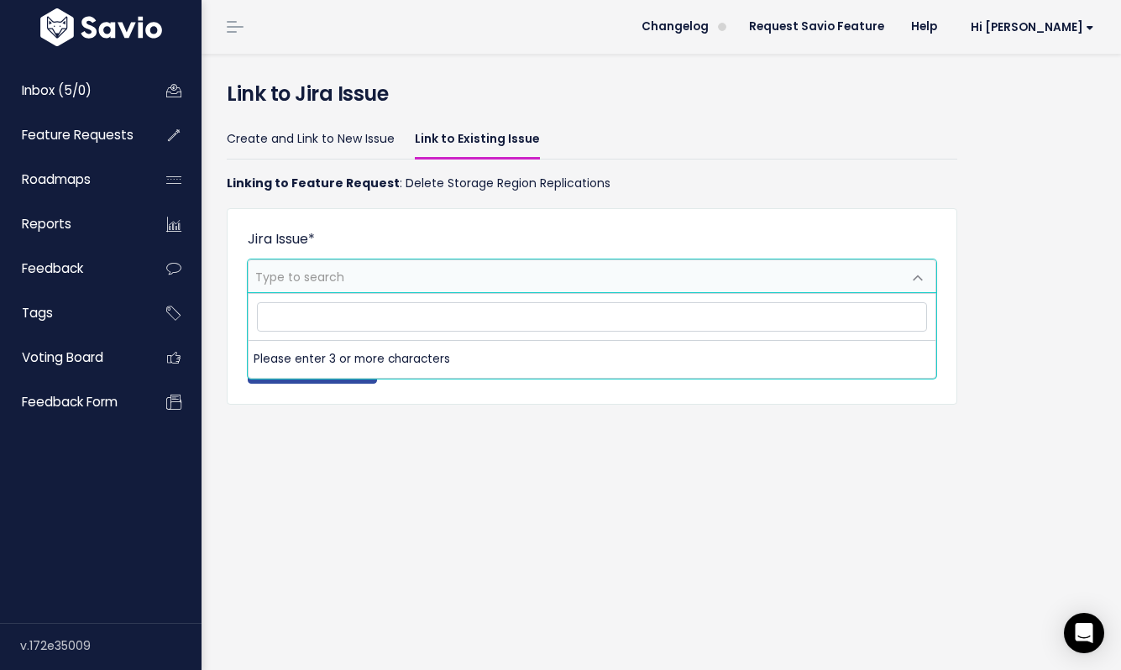
click at [374, 280] on span "Type to search" at bounding box center [576, 276] width 654 height 32
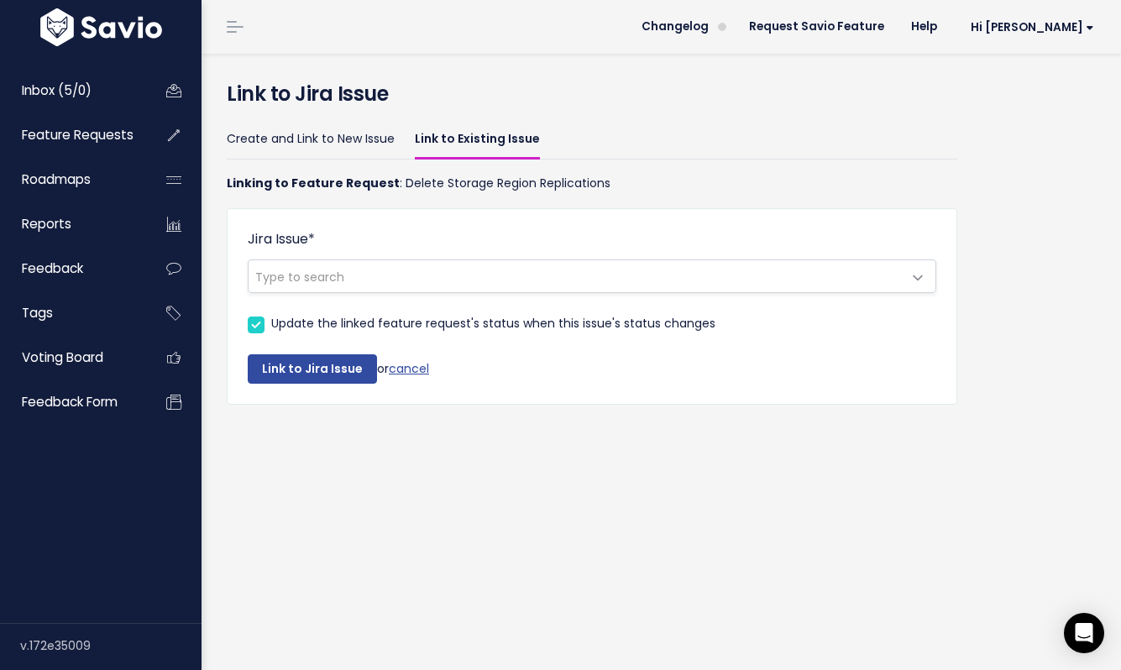
click at [446, 276] on span "Type to search" at bounding box center [576, 276] width 654 height 32
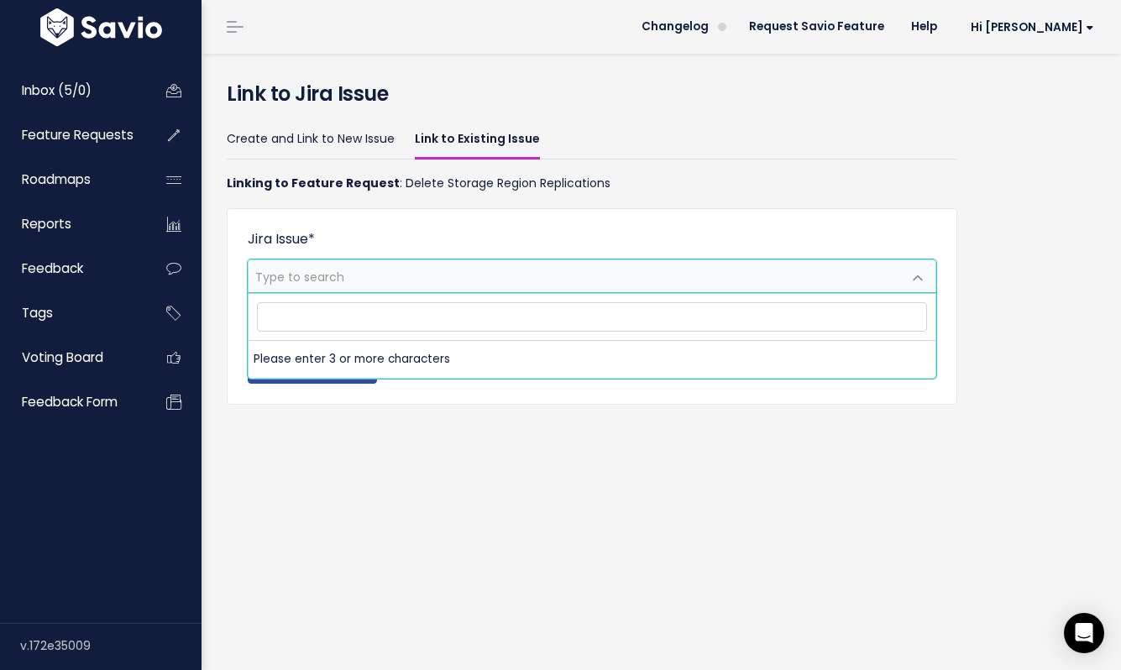
type input "https://bunny-net.atlassian.net/browse/FR-218"
click at [433, 475] on div "Link to Jira Issue Create and Link to New Issue Link to Existing Issue Linking …" at bounding box center [662, 362] width 920 height 617
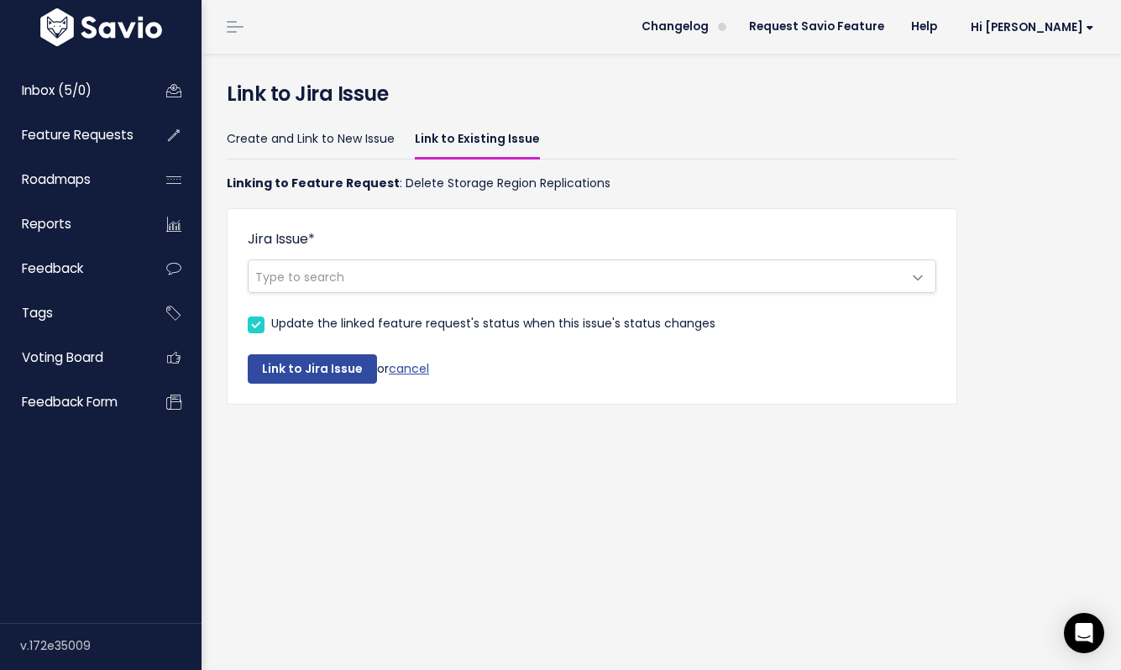
click at [381, 280] on span "Type to search" at bounding box center [576, 276] width 654 height 32
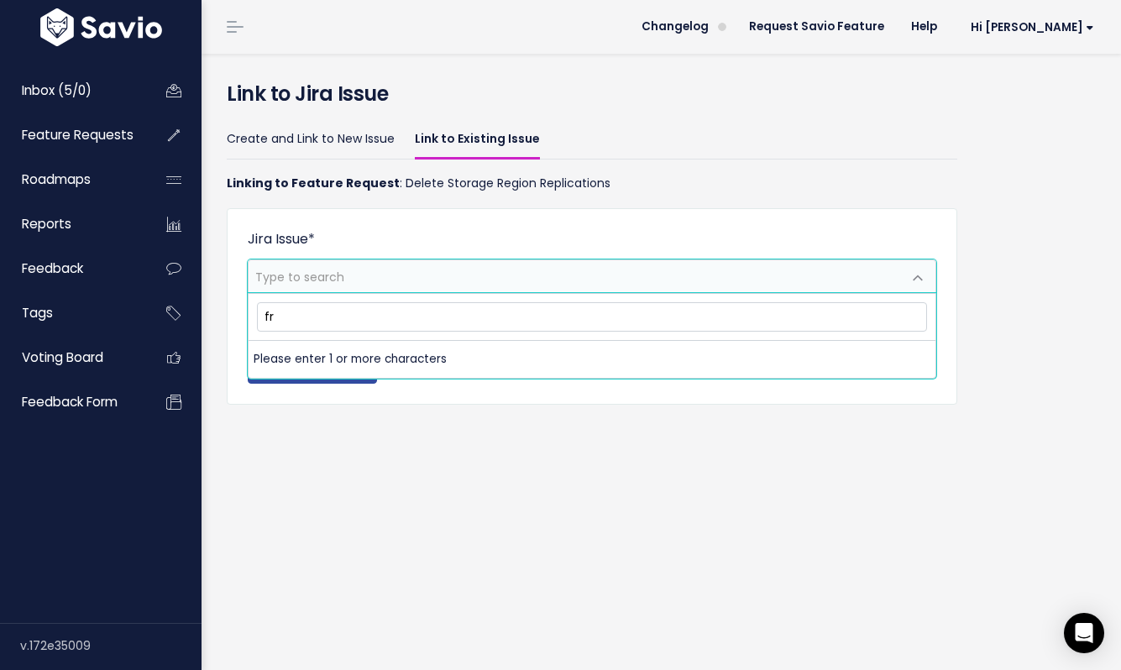
type input "f"
type input "2"
click at [452, 239] on div "Jira Issue * Type to search" at bounding box center [592, 261] width 689 height 64
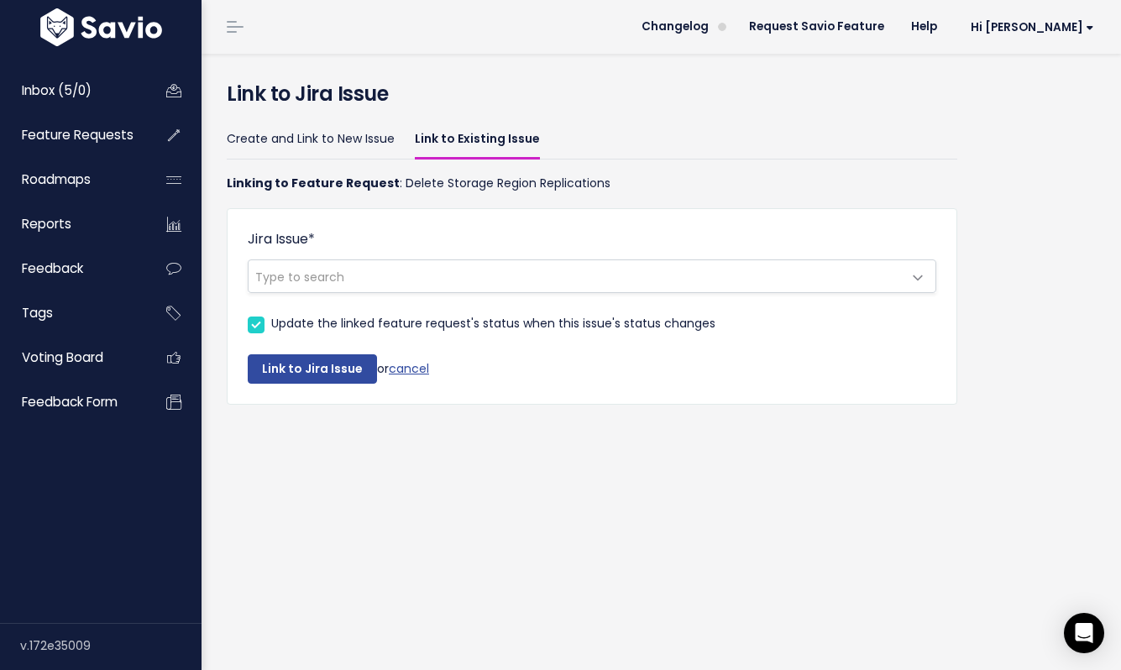
click at [470, 145] on link "Link to Existing Issue" at bounding box center [477, 139] width 125 height 39
click at [378, 275] on span "Type to search" at bounding box center [576, 276] width 654 height 32
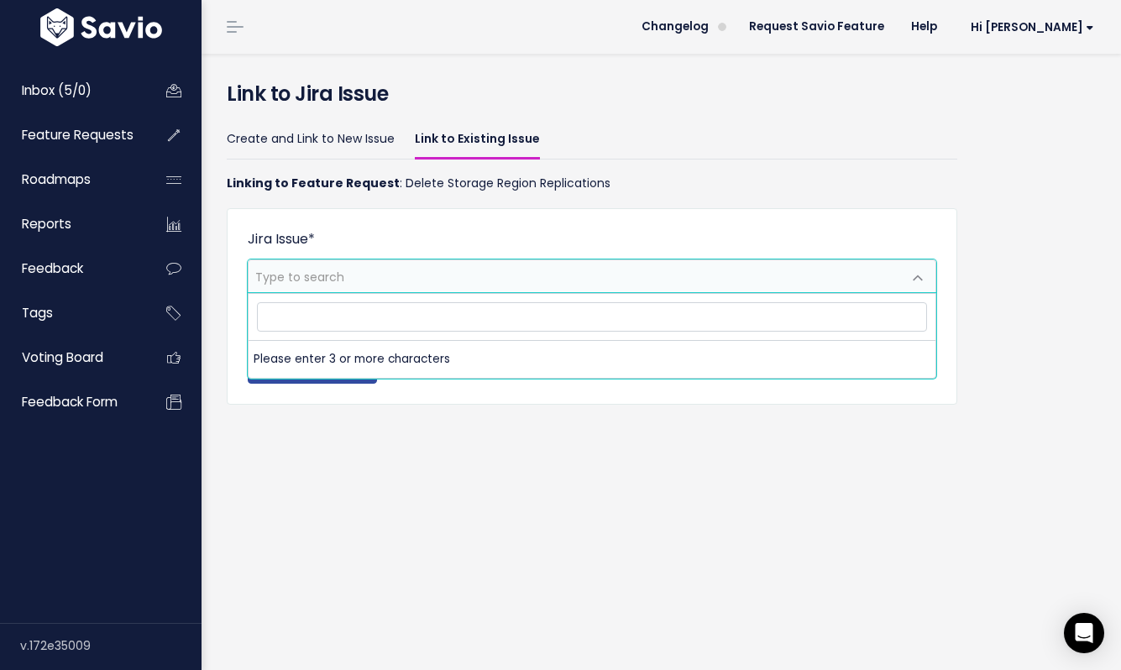
type input "FR-218"
drag, startPoint x: 373, startPoint y: 599, endPoint x: 370, endPoint y: 568, distance: 31.3
click at [373, 599] on div "Link to Jira Issue Create and Link to New Issue Link to Existing Issue Linking …" at bounding box center [662, 362] width 920 height 617
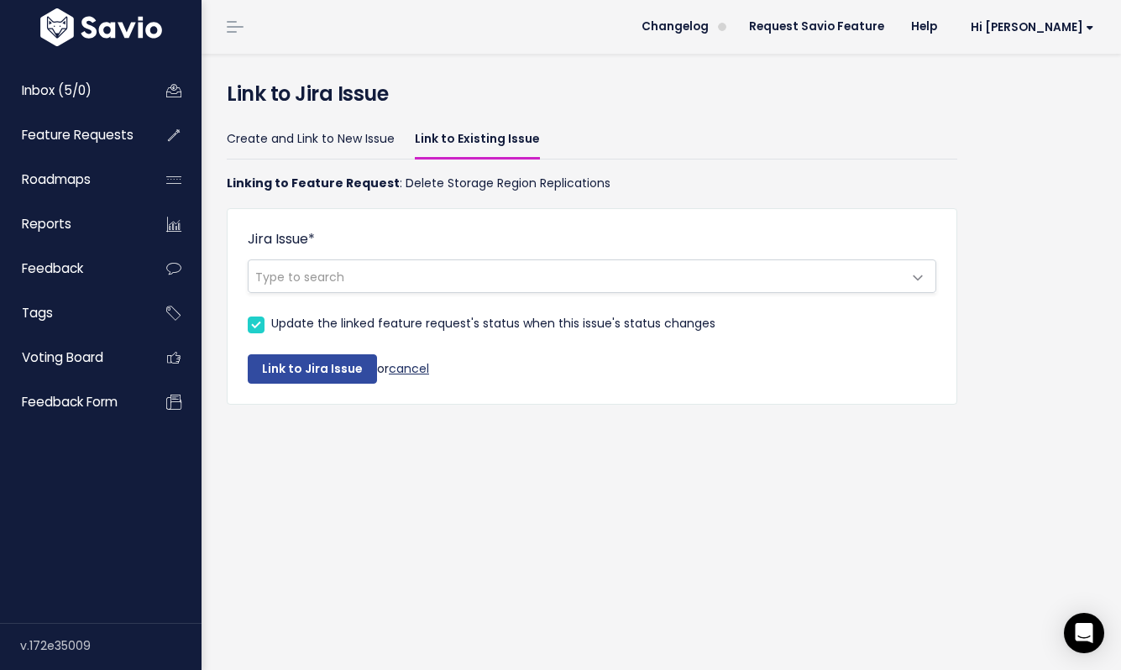
click at [401, 372] on link "cancel" at bounding box center [409, 368] width 40 height 17
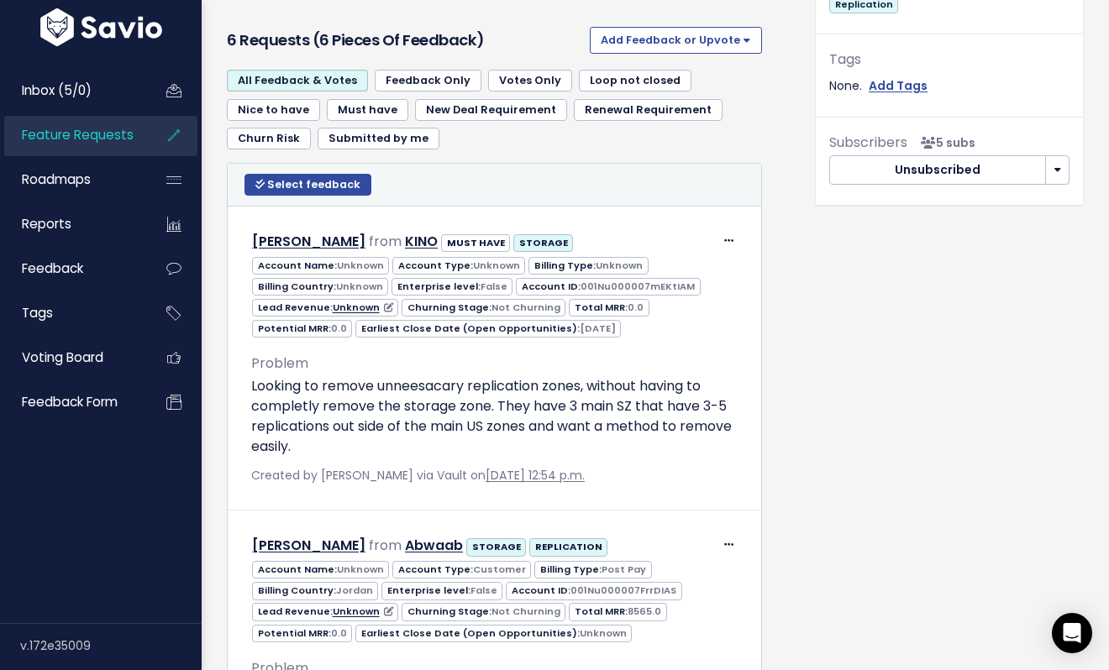
scroll to position [832, 0]
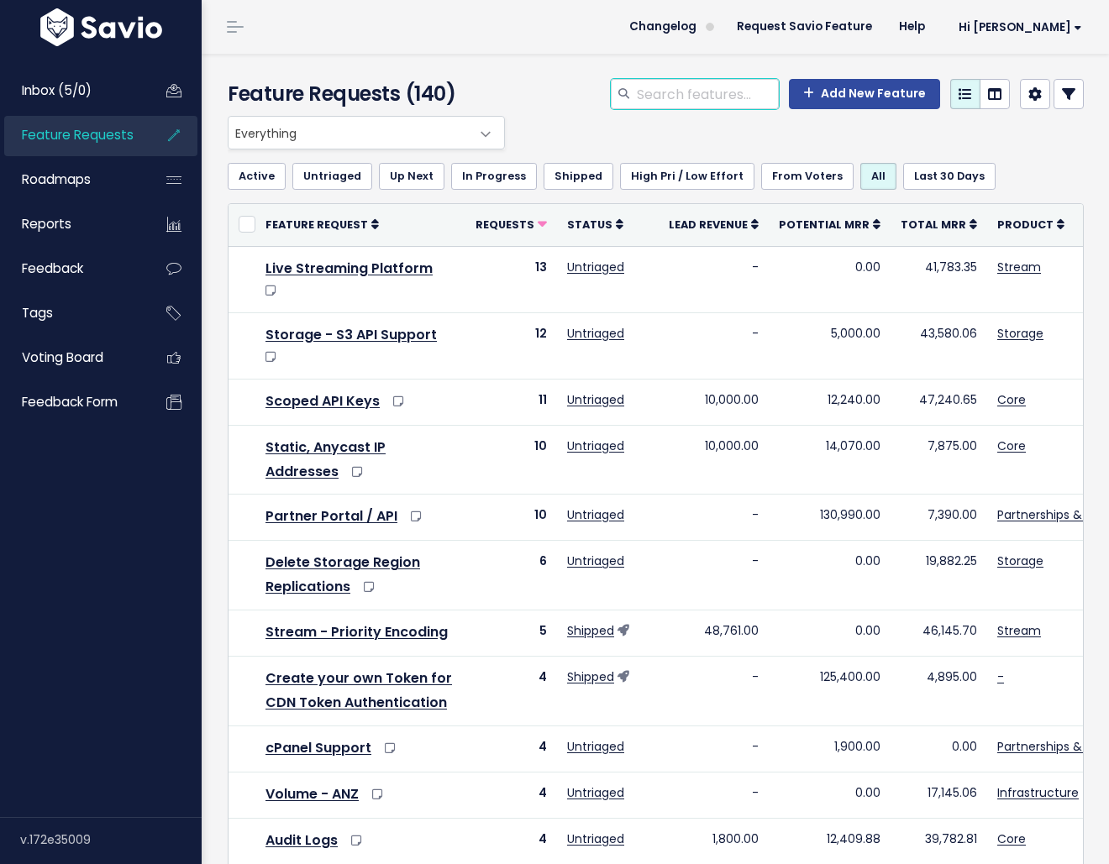
click at [656, 96] on input "search" at bounding box center [707, 94] width 144 height 30
type input "load [MEDICAL_DATA]"
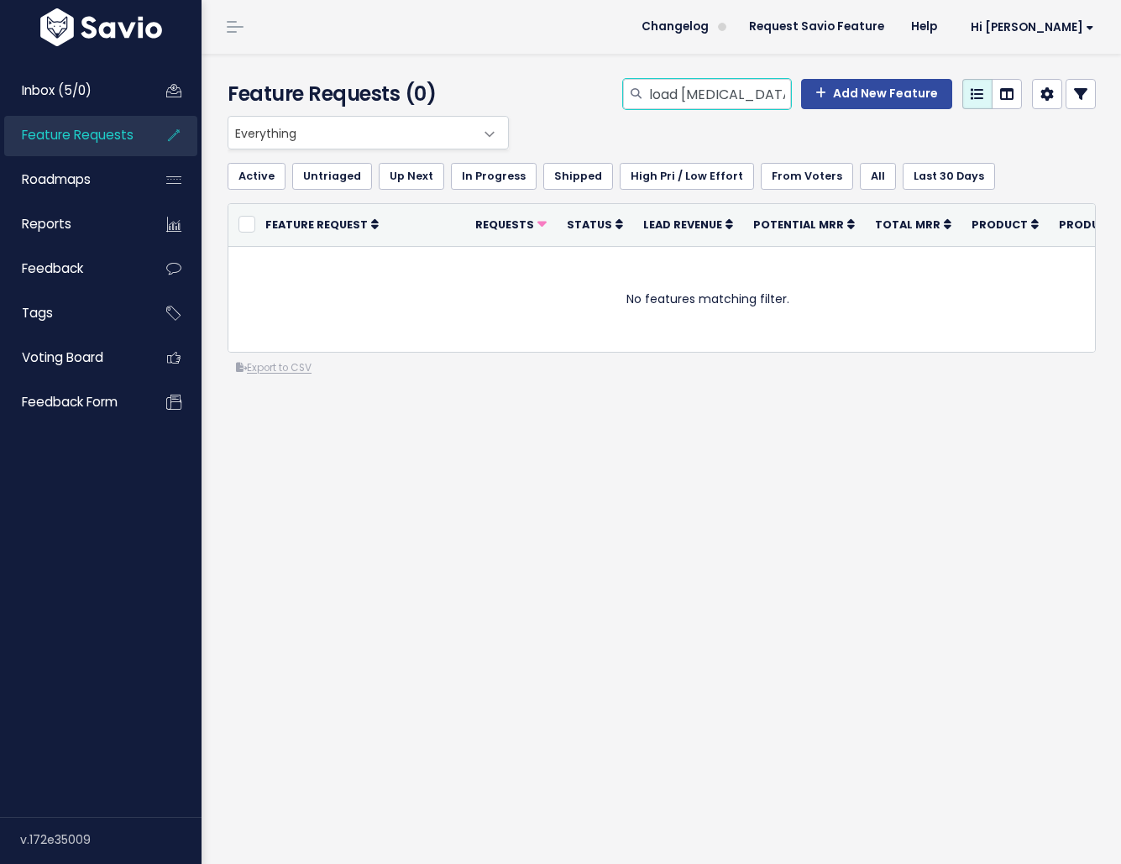
click at [732, 92] on input "load [MEDICAL_DATA]" at bounding box center [720, 94] width 144 height 30
type input "load balencing"
click at [740, 96] on input "load balencing" at bounding box center [720, 94] width 144 height 30
drag, startPoint x: 721, startPoint y: 92, endPoint x: 748, endPoint y: 94, distance: 27.0
click at [748, 94] on input "load balencing" at bounding box center [720, 94] width 144 height 30
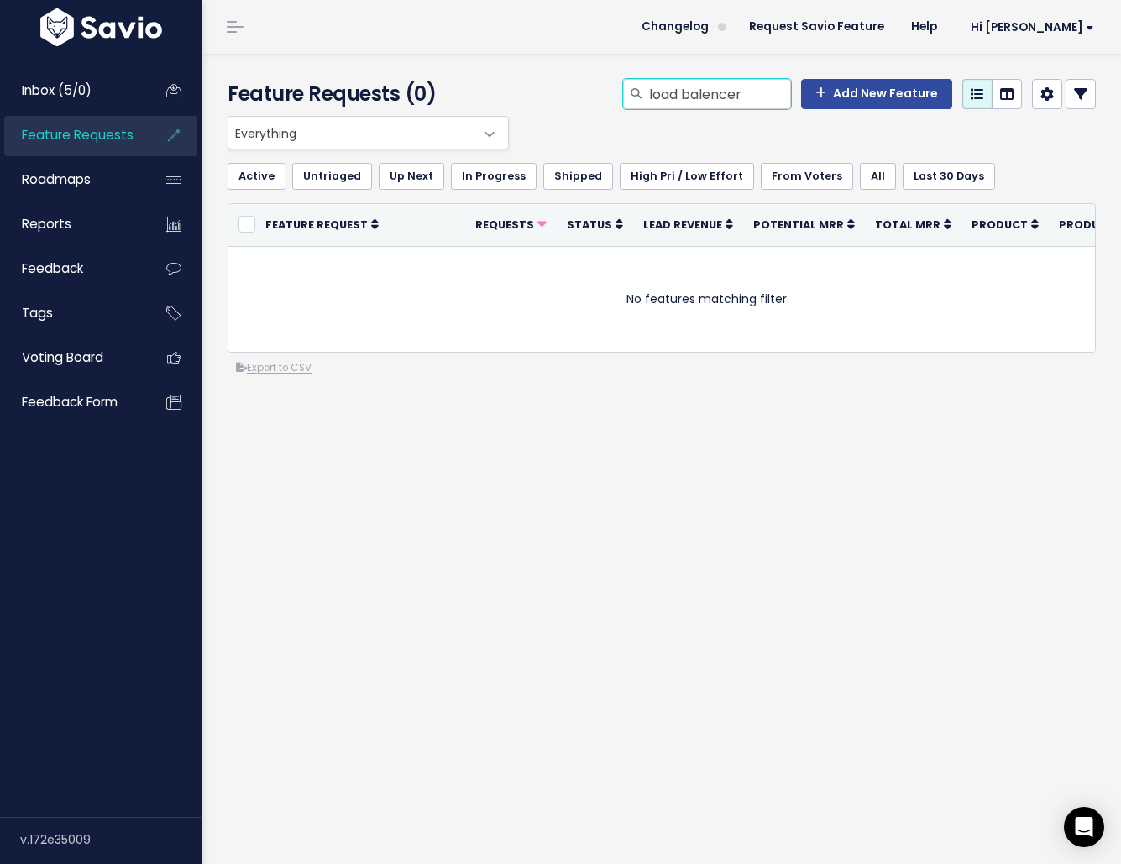
type input "load balencer"
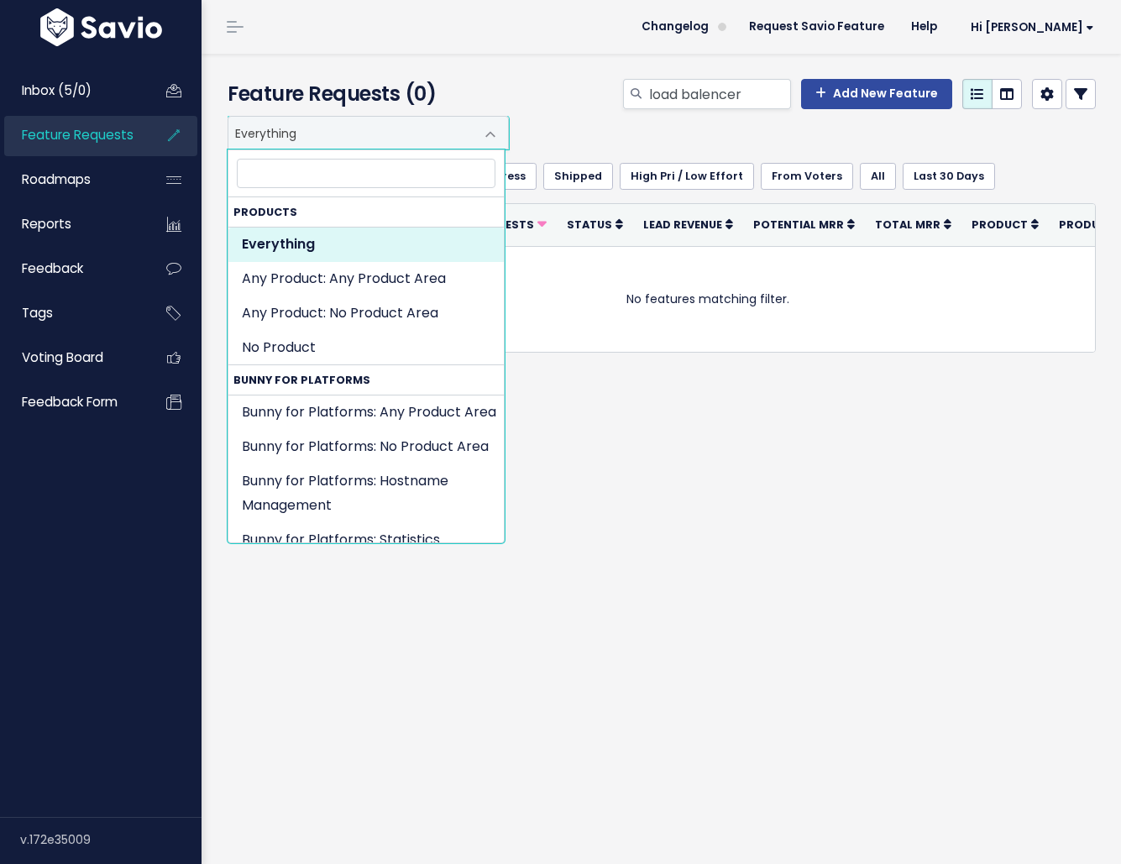
click at [371, 130] on span "Everything" at bounding box center [351, 133] width 246 height 32
click at [286, 180] on input "search" at bounding box center [366, 173] width 259 height 29
click at [98, 143] on span "Feature Requests" at bounding box center [78, 135] width 112 height 18
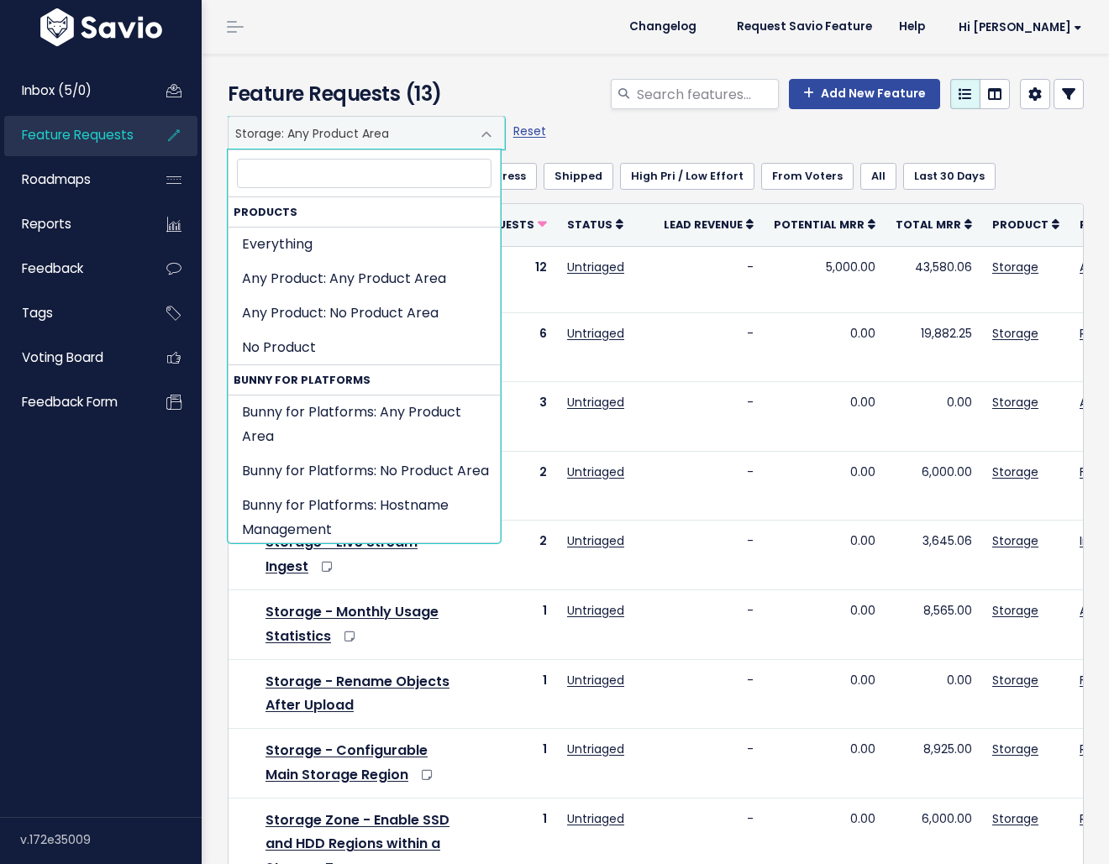
click at [292, 125] on span "Storage: Any Product Area" at bounding box center [349, 133] width 242 height 32
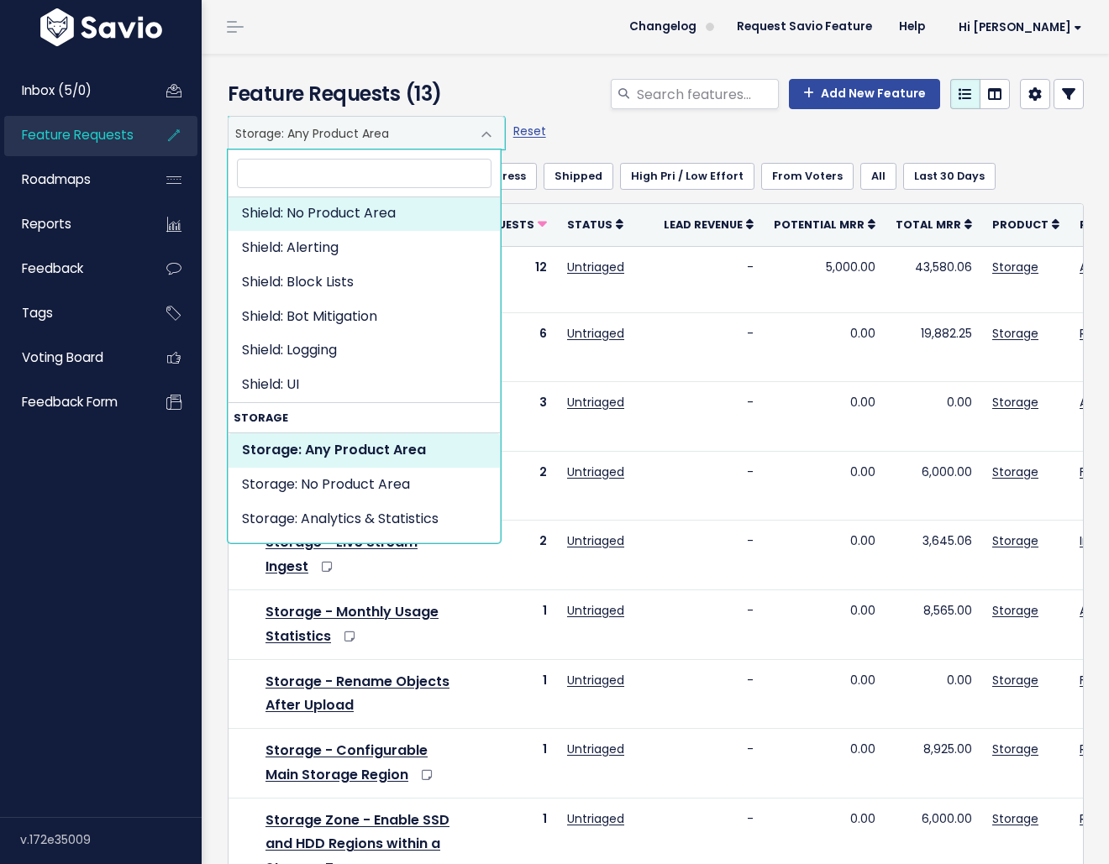
scroll to position [2724, 0]
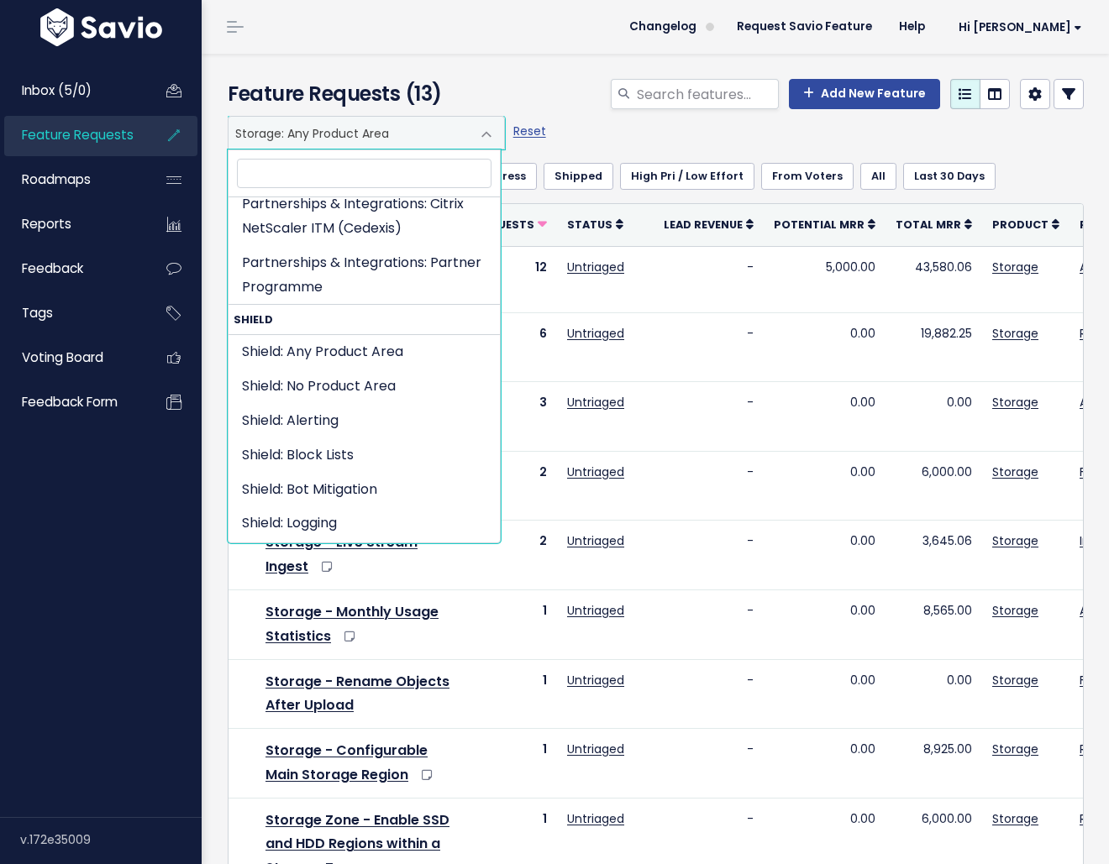
click at [308, 176] on input "search" at bounding box center [364, 173] width 255 height 29
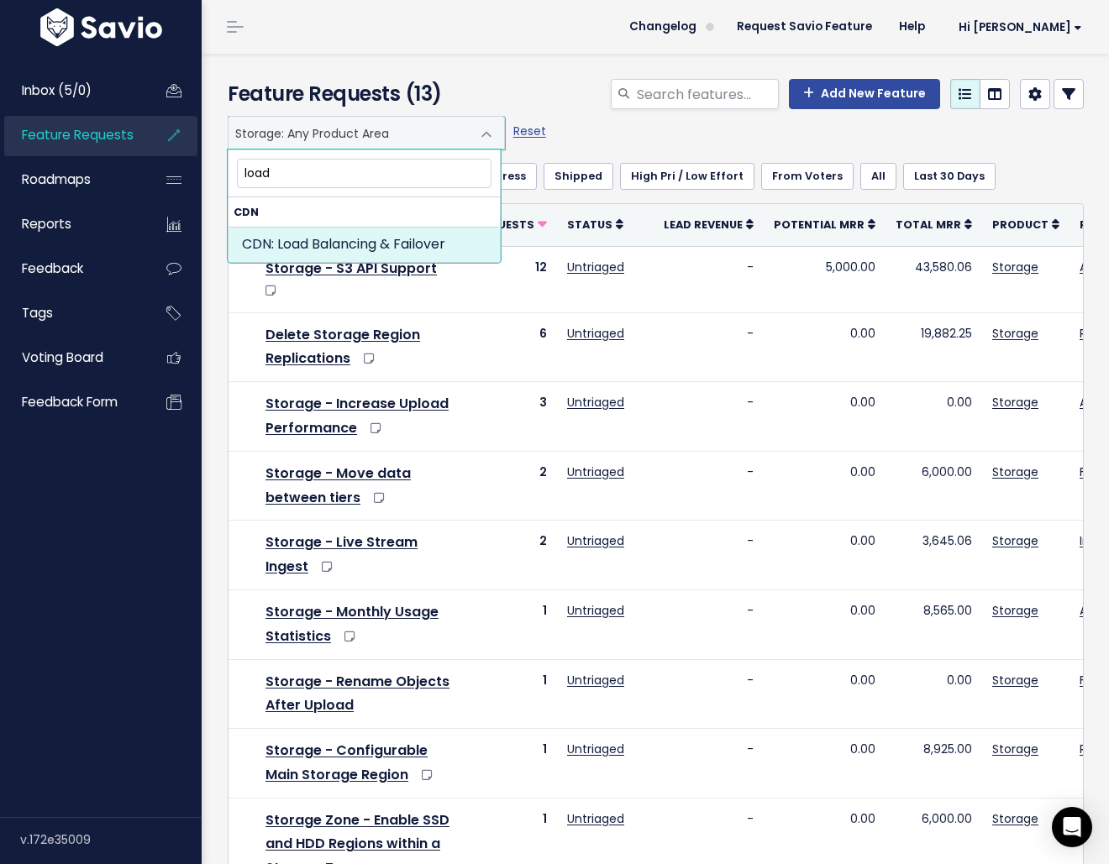
type input "load"
select select "CDN:LOAD_BALANCING_FAILOVER"
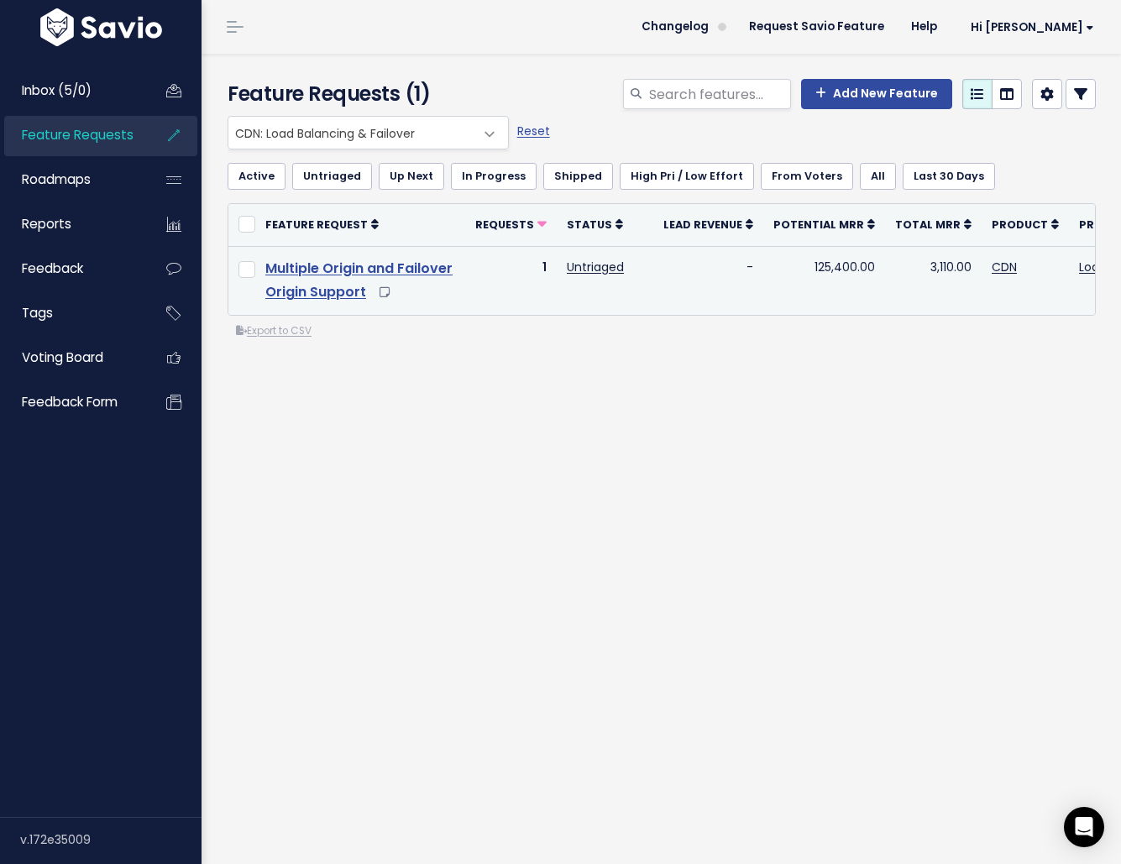
click at [340, 291] on link "Multiple Origin and Failover Origin Support" at bounding box center [358, 281] width 187 height 44
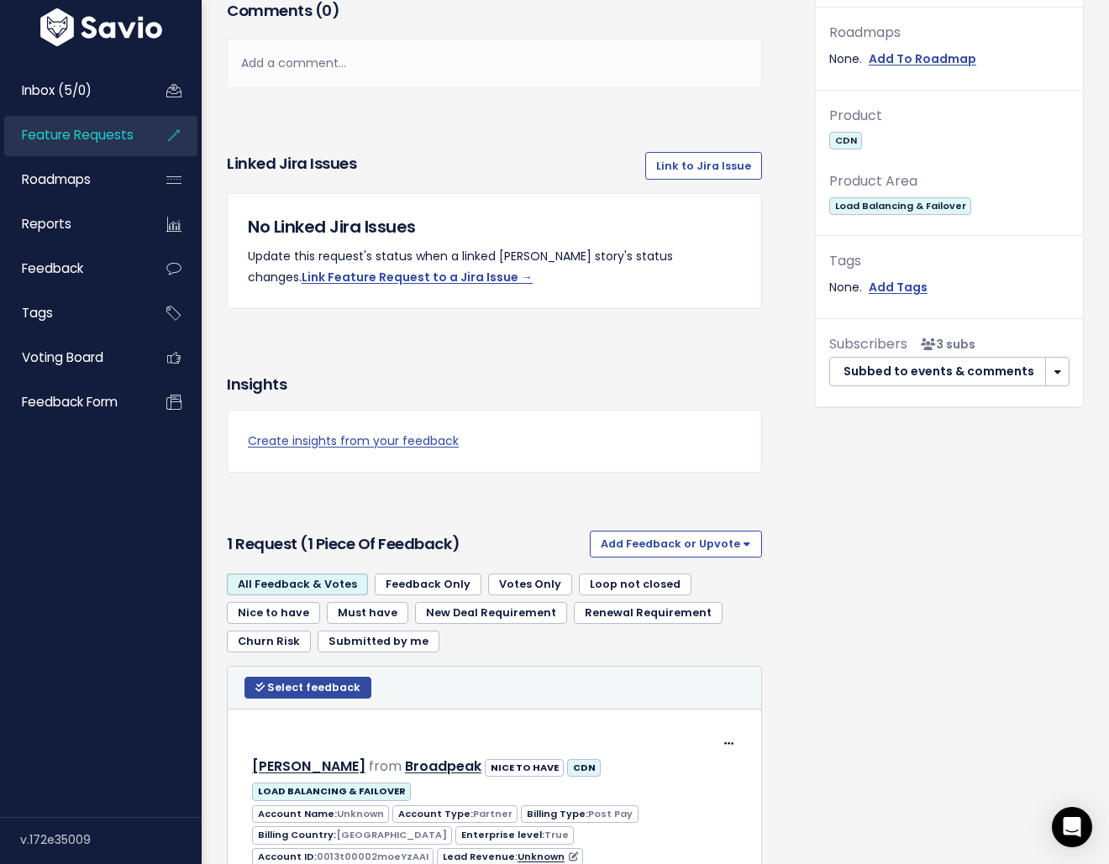
scroll to position [674, 0]
